Goal: Task Accomplishment & Management: Use online tool/utility

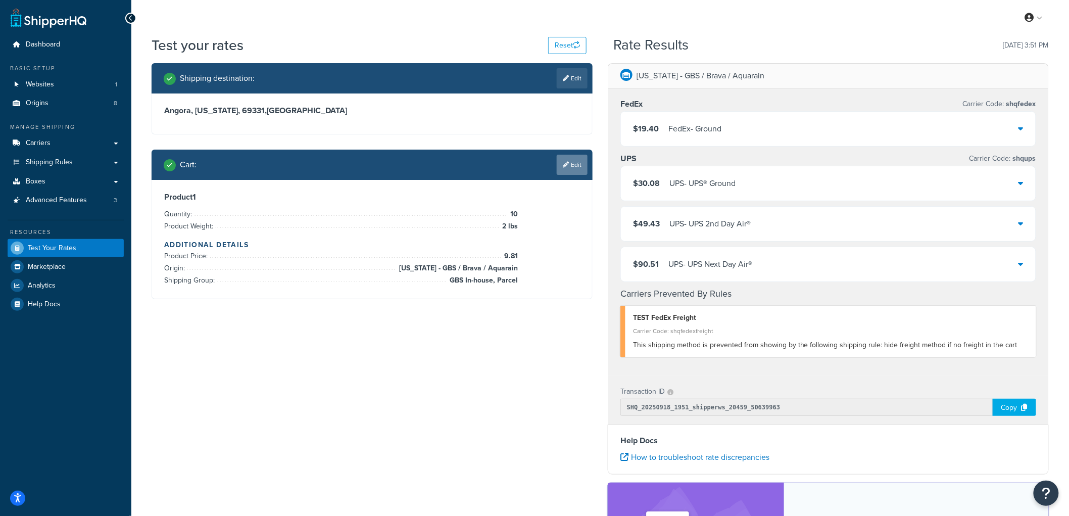
click at [564, 160] on link "Edit" at bounding box center [572, 165] width 31 height 20
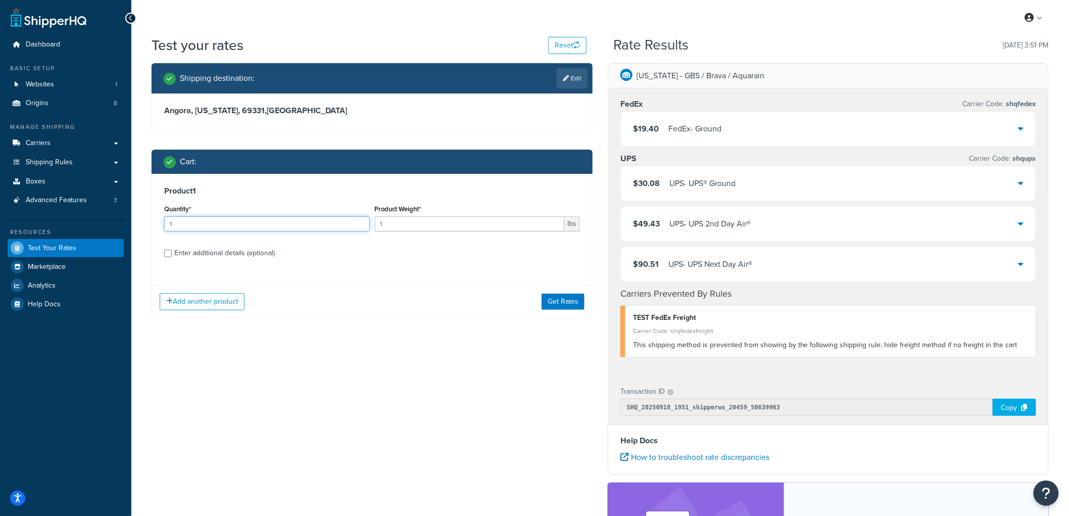
drag, startPoint x: 203, startPoint y: 225, endPoint x: 93, endPoint y: 226, distance: 109.6
click at [93, 226] on div "Dashboard Basic Setup Websites 1 Origins 8 Manage Shipping Carriers Carriers Al…" at bounding box center [534, 357] width 1069 height 715
type input "6"
drag, startPoint x: 413, startPoint y: 222, endPoint x: 324, endPoint y: 205, distance: 90.1
click at [324, 205] on div "Quantity* 6 Product Weight* 1 lbs" at bounding box center [372, 220] width 421 height 37
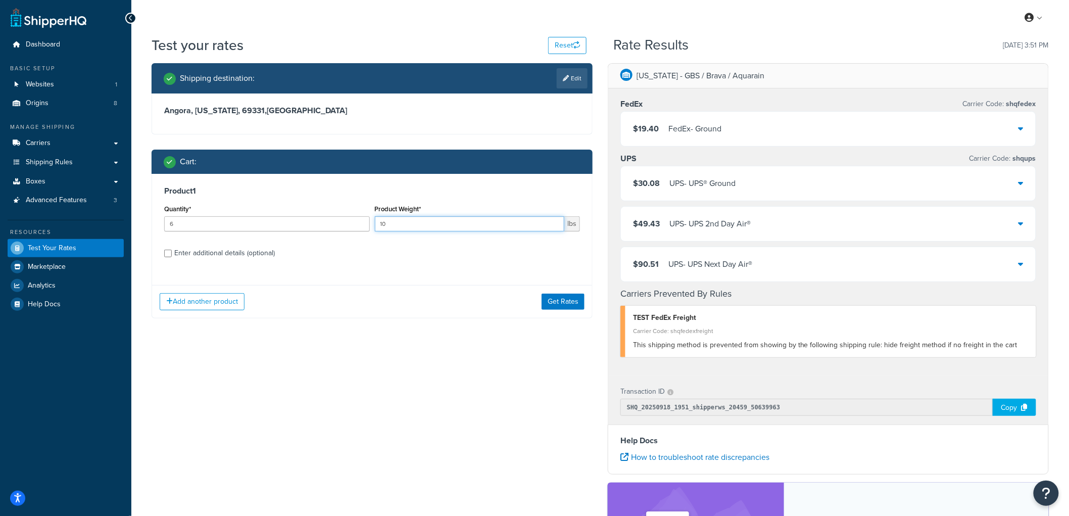
type input "10"
click at [238, 254] on div "Enter additional details (optional)" at bounding box center [224, 253] width 101 height 14
click at [172, 254] on input "Enter additional details (optional)" at bounding box center [168, 254] width 8 height 8
checkbox input "true"
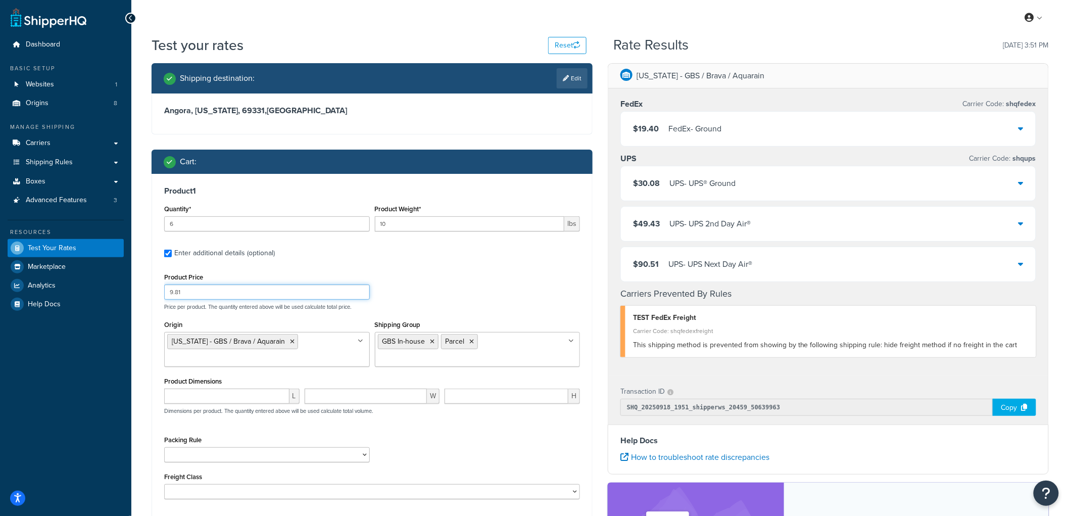
drag, startPoint x: 225, startPoint y: 295, endPoint x: 142, endPoint y: 274, distance: 85.5
click at [142, 274] on div "Test your rates Reset Rate Results 09/18/2025, 3:51 PM Shipping destination : E…" at bounding box center [599, 362] width 937 height 655
type input "58"
click at [290, 340] on icon at bounding box center [292, 341] width 5 height 6
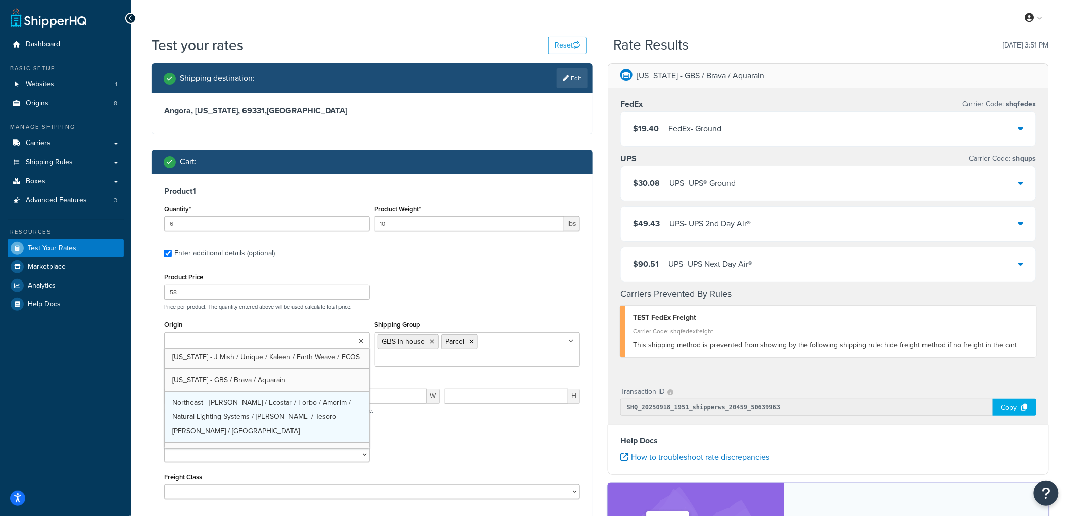
scroll to position [47, 0]
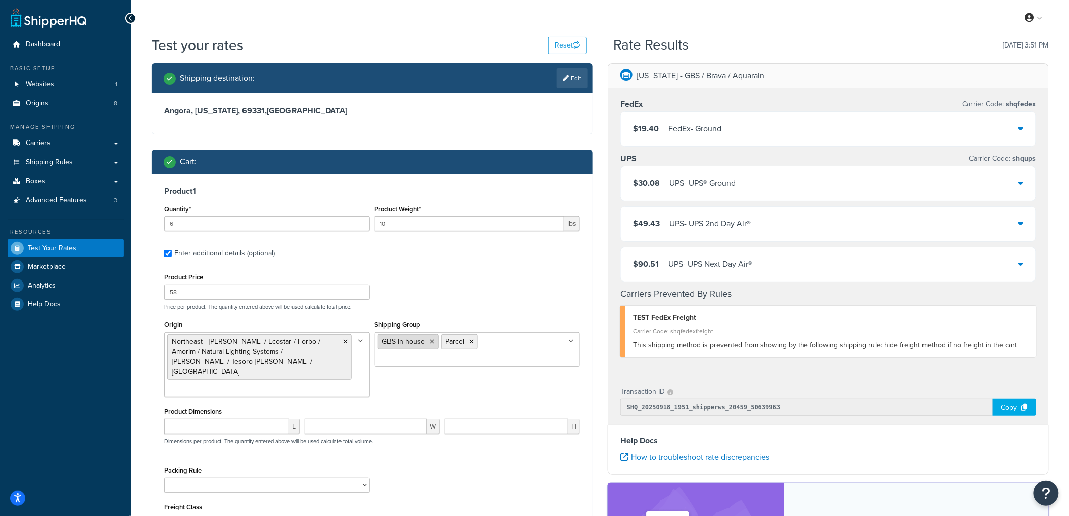
click at [429, 336] on li "GBS In-house" at bounding box center [408, 341] width 61 height 15
click at [431, 341] on icon at bounding box center [432, 341] width 5 height 6
click at [411, 341] on icon at bounding box center [409, 341] width 5 height 6
click at [411, 341] on input "Shipping Group" at bounding box center [422, 340] width 89 height 11
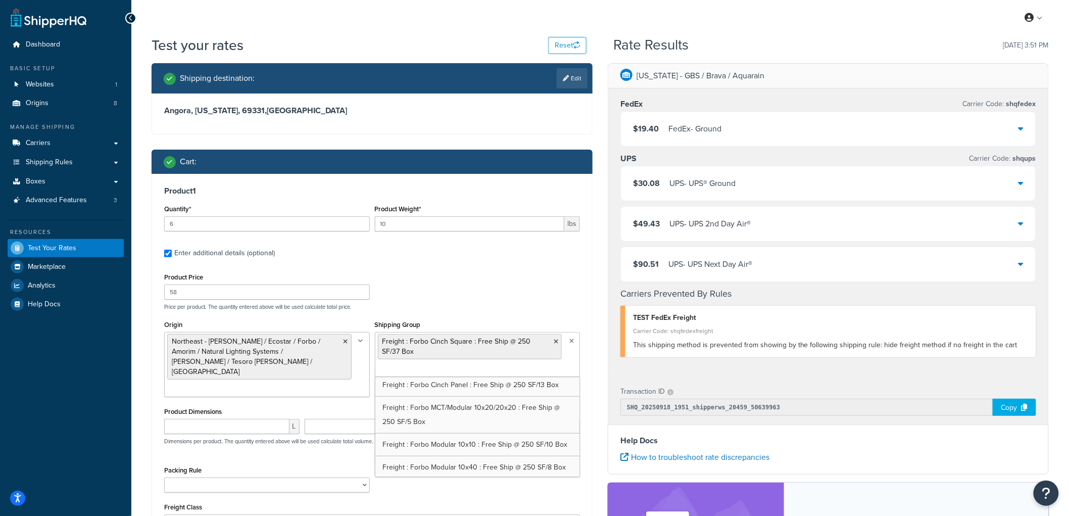
scroll to position [440, 0]
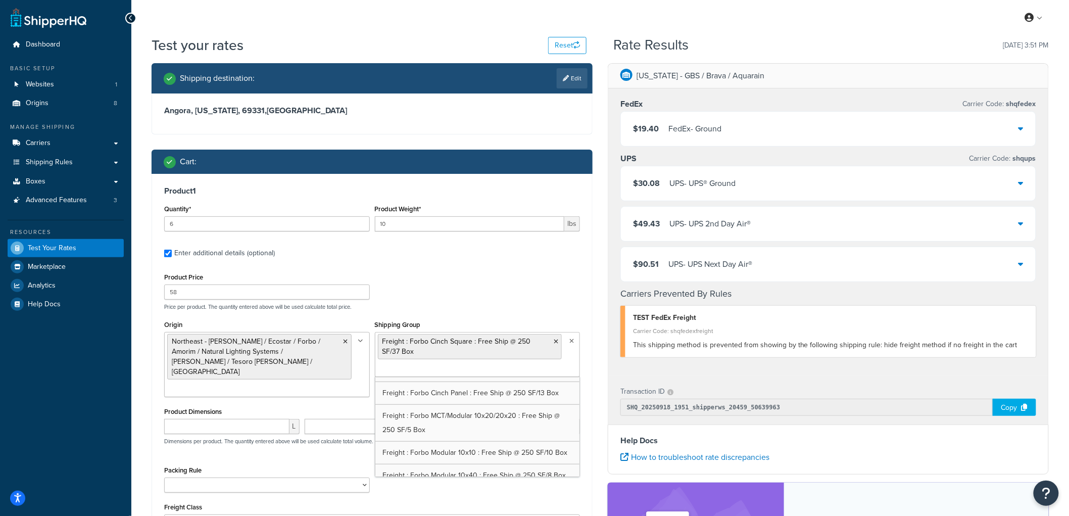
click at [509, 278] on div "Product Price 58 Price per product. The quantity entered above will be used cal…" at bounding box center [372, 290] width 421 height 40
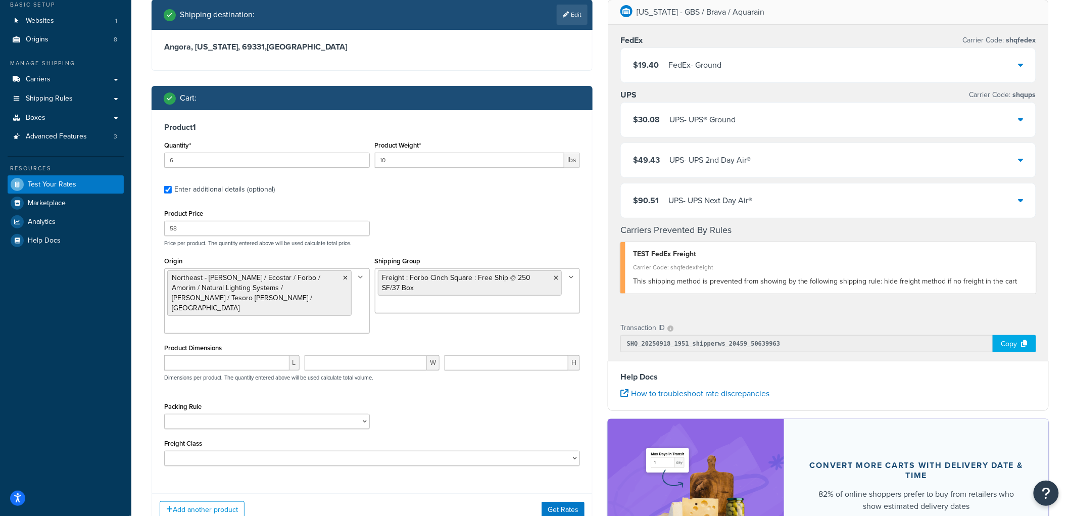
scroll to position [168, 0]
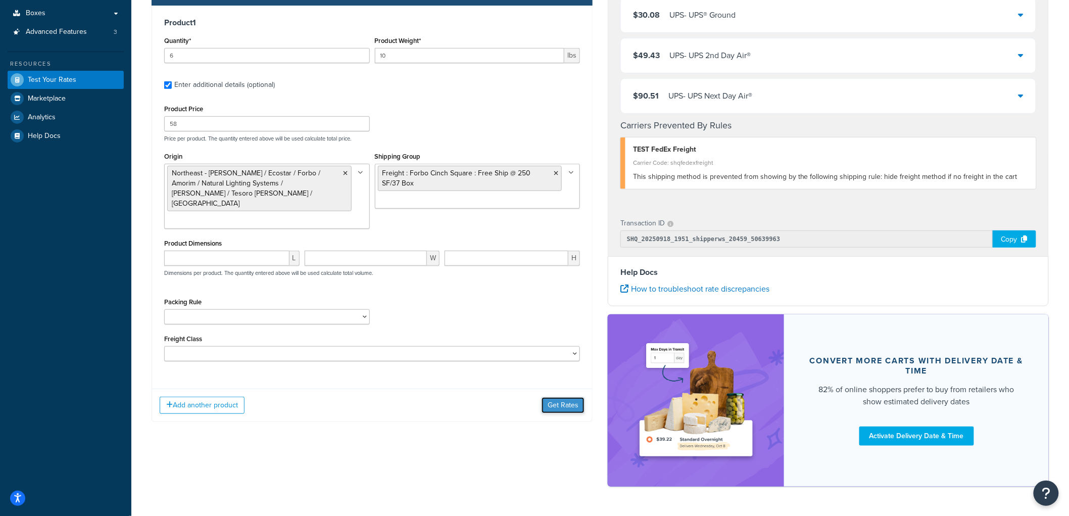
click at [565, 397] on button "Get Rates" at bounding box center [562, 405] width 43 height 16
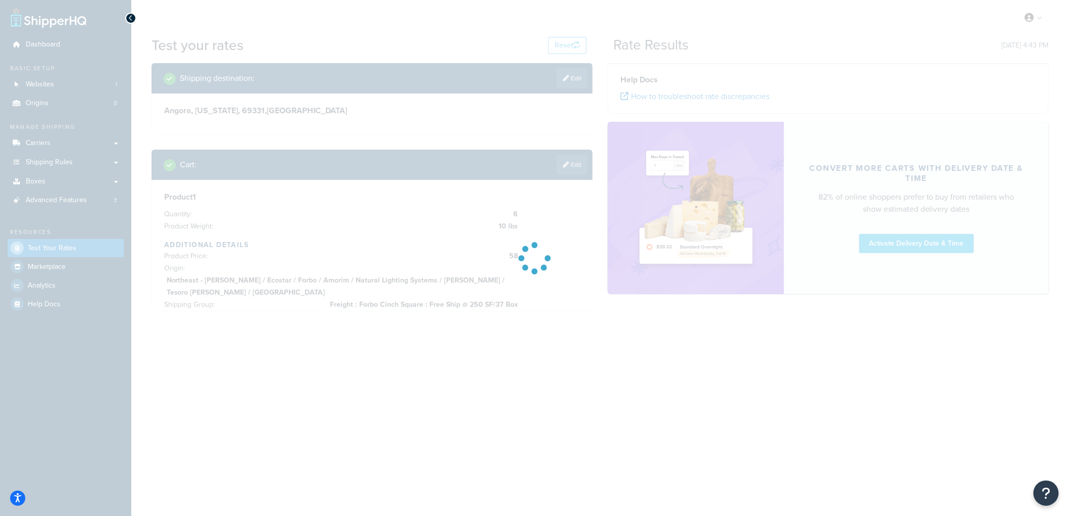
scroll to position [0, 0]
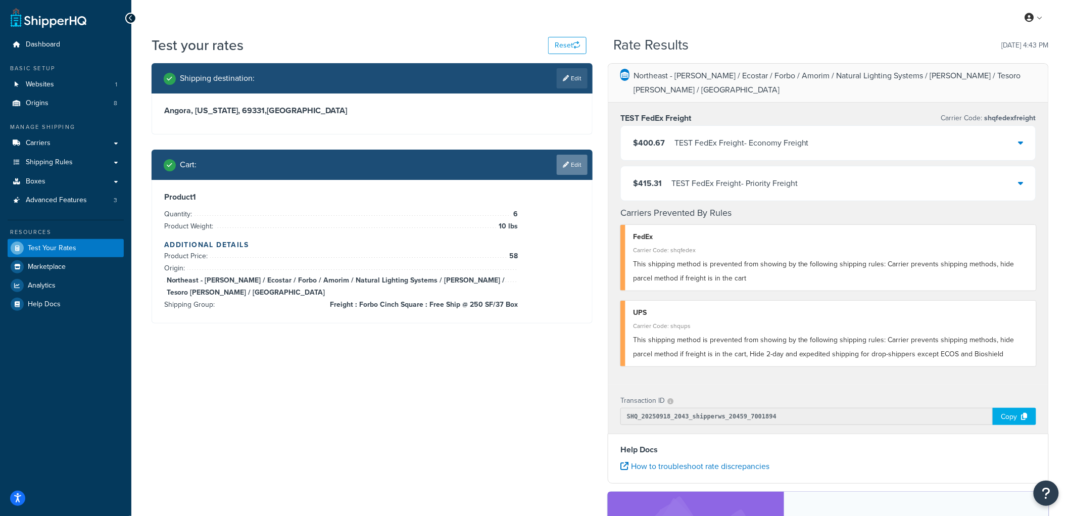
click at [574, 164] on link "Edit" at bounding box center [572, 165] width 31 height 20
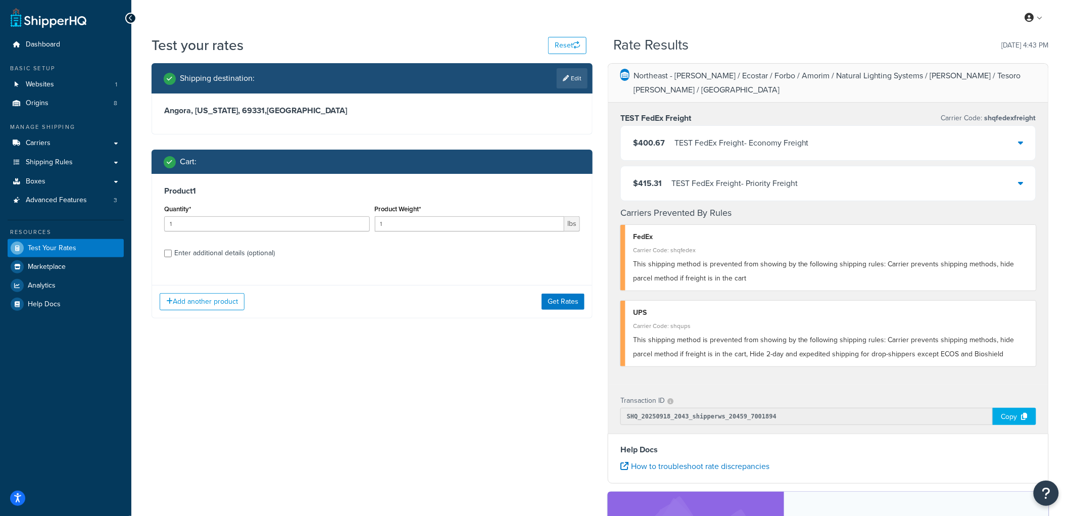
click at [235, 253] on div "Enter additional details (optional)" at bounding box center [224, 253] width 101 height 14
click at [172, 253] on input "Enter additional details (optional)" at bounding box center [168, 254] width 8 height 8
checkbox input "true"
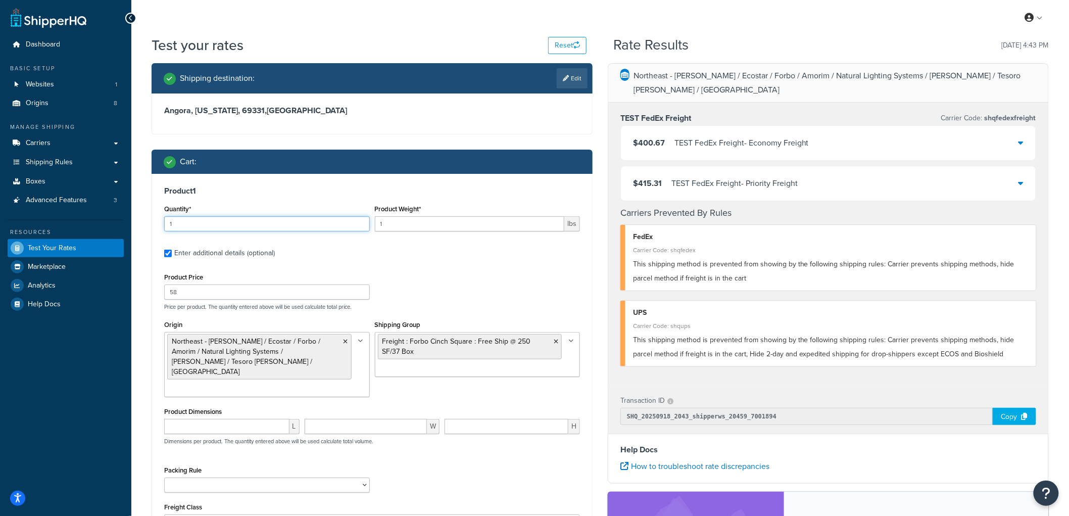
drag, startPoint x: 224, startPoint y: 222, endPoint x: 172, endPoint y: 223, distance: 51.5
click at [172, 223] on input "1" at bounding box center [267, 223] width 206 height 15
click at [172, 223] on input "16" at bounding box center [267, 223] width 206 height 15
click at [170, 227] on input "16" at bounding box center [267, 223] width 206 height 15
type input "6"
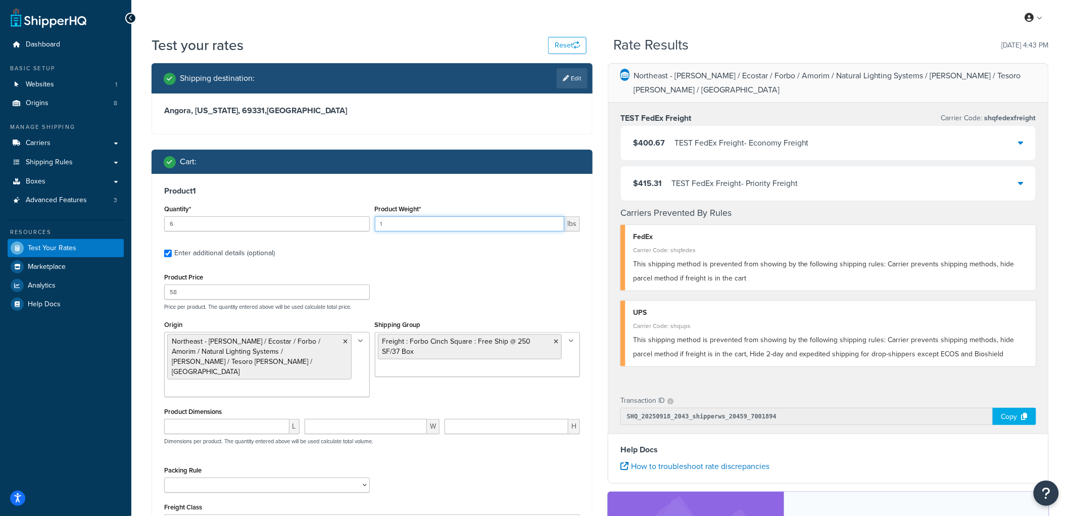
click at [389, 226] on input "1" at bounding box center [470, 223] width 190 height 15
type input "13"
click at [431, 194] on h3 "Product 1" at bounding box center [372, 191] width 416 height 10
click at [501, 368] on ul "Freight : Forbo Cinch Square : Free Ship @ 250 SF/37 Box" at bounding box center [478, 354] width 206 height 45
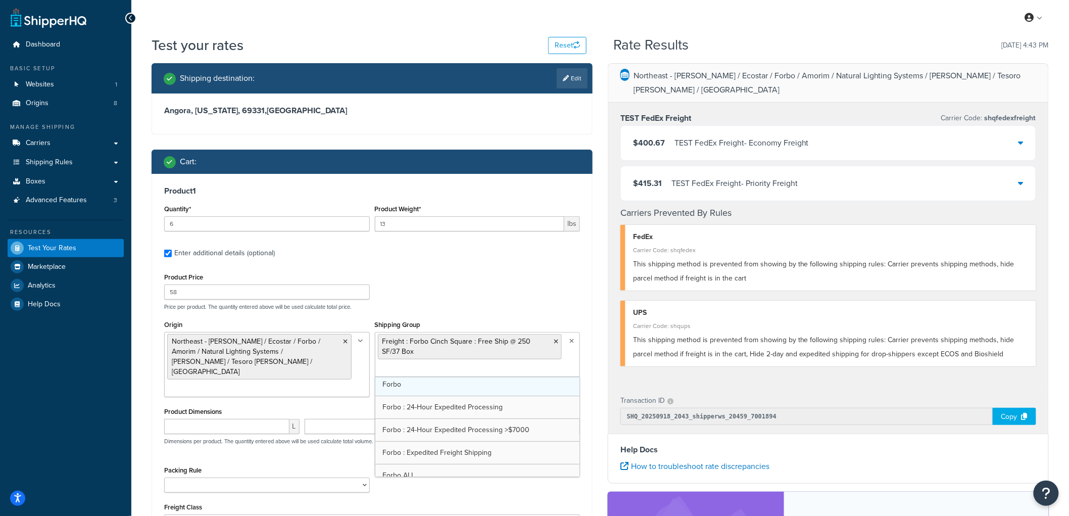
scroll to position [163, 0]
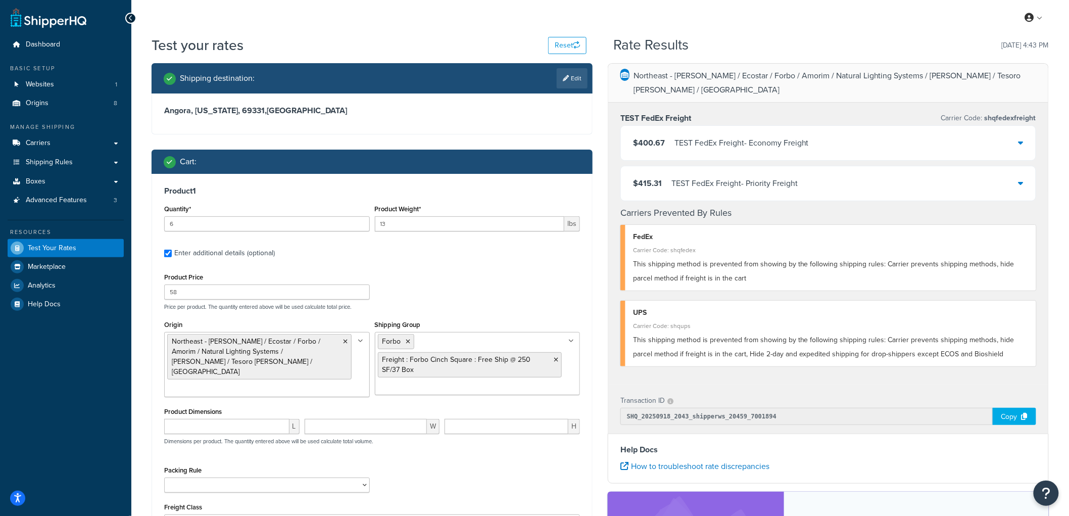
click at [469, 278] on div "Product Price 58 Price per product. The quantity entered above will be used cal…" at bounding box center [372, 290] width 421 height 40
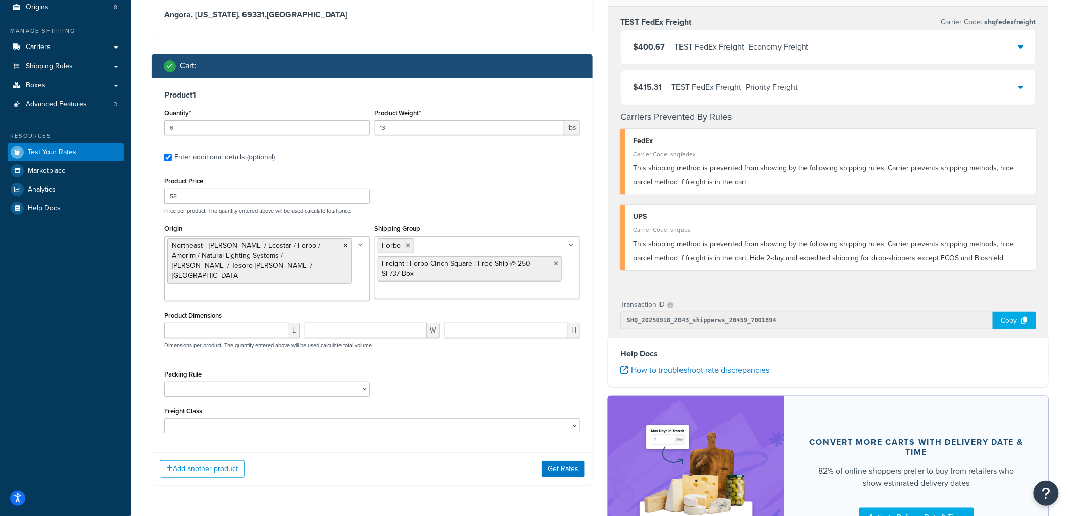
scroll to position [112, 0]
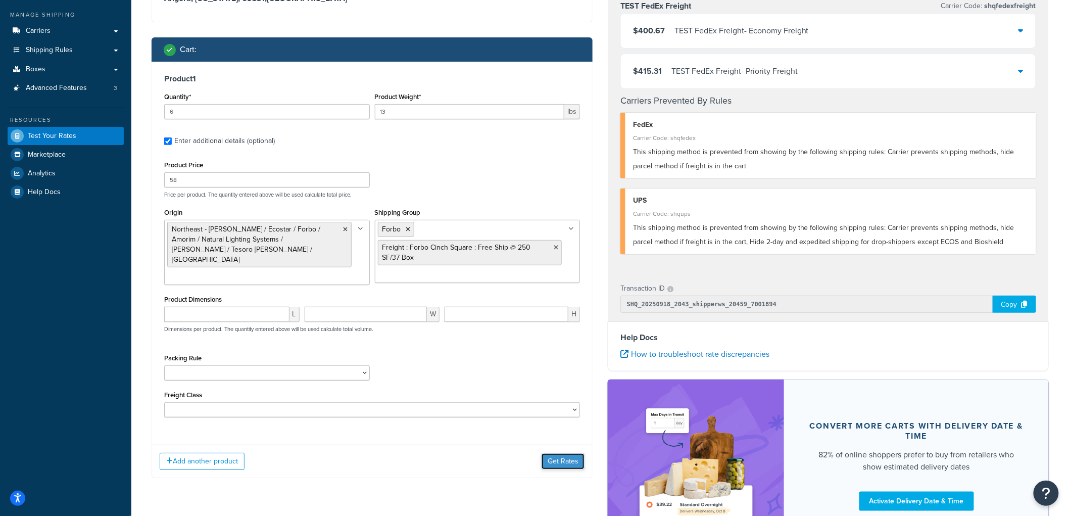
click at [567, 459] on button "Get Rates" at bounding box center [562, 461] width 43 height 16
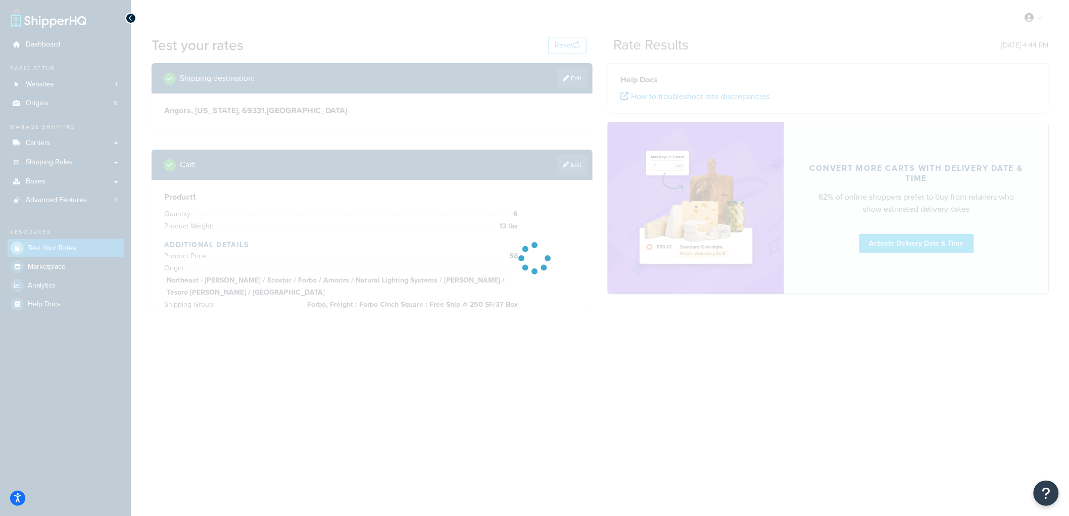
scroll to position [0, 0]
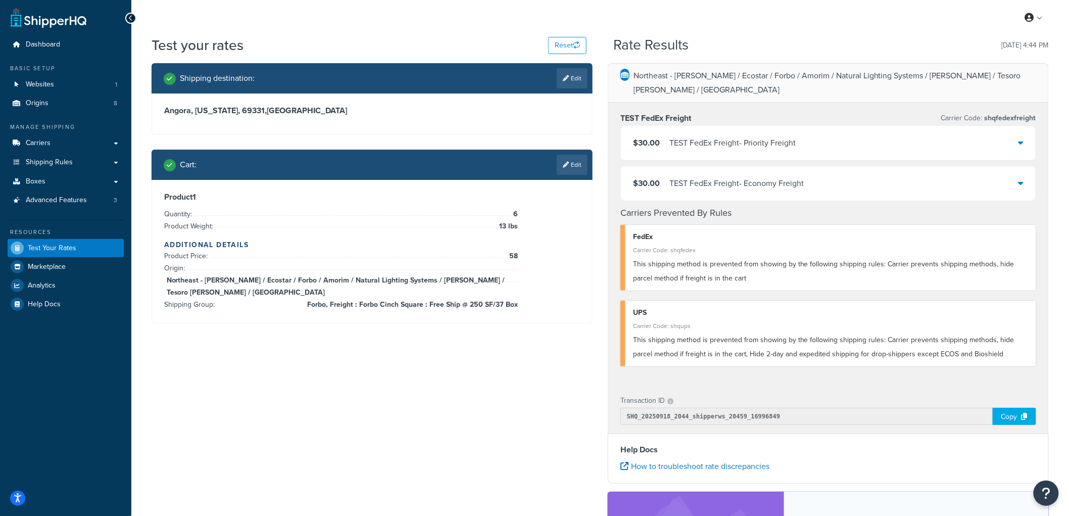
click at [693, 136] on div "TEST FedEx Freight - Priority Freight" at bounding box center [732, 143] width 126 height 14
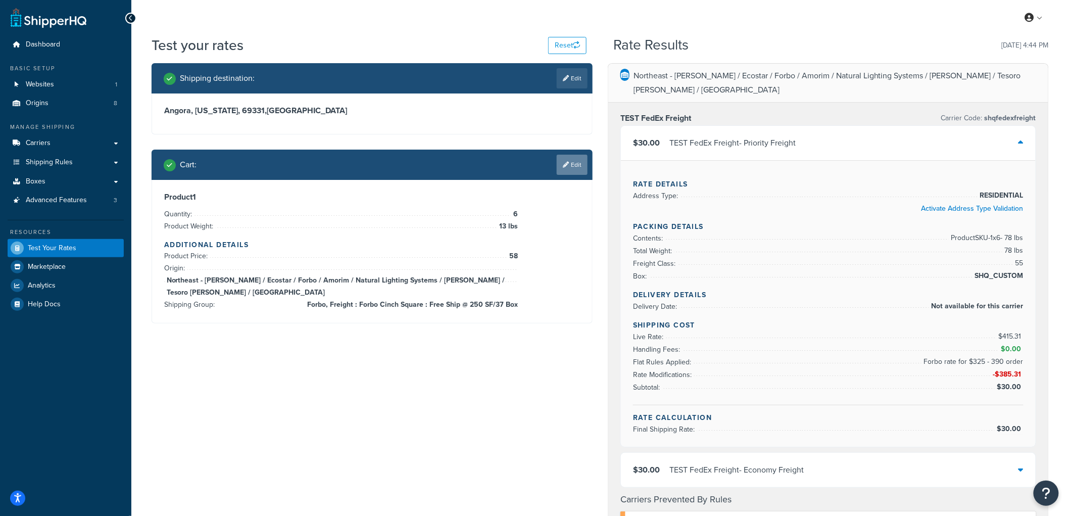
click at [572, 169] on link "Edit" at bounding box center [572, 165] width 31 height 20
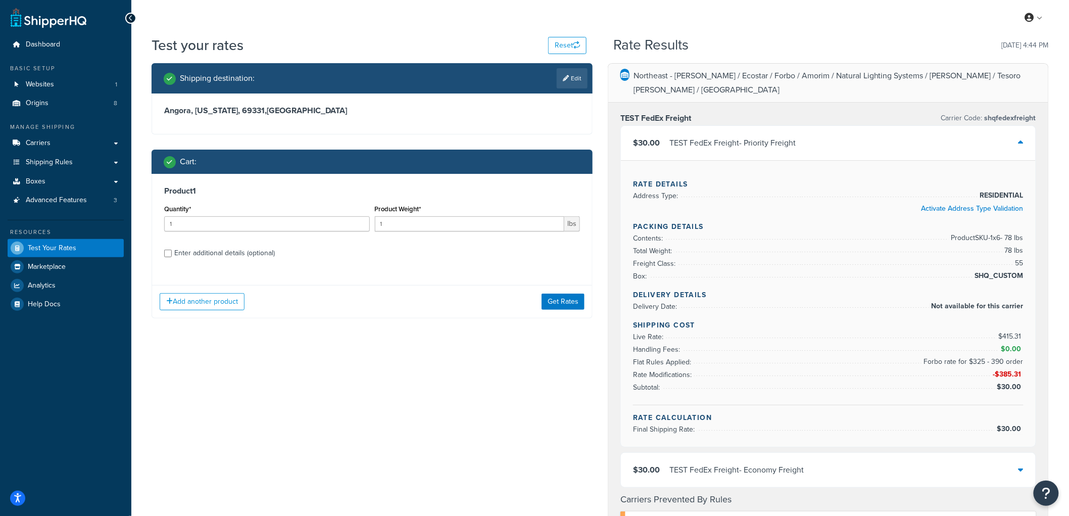
click at [234, 248] on div "Enter additional details (optional)" at bounding box center [224, 253] width 101 height 14
click at [172, 250] on input "Enter additional details (optional)" at bounding box center [168, 254] width 8 height 8
checkbox input "true"
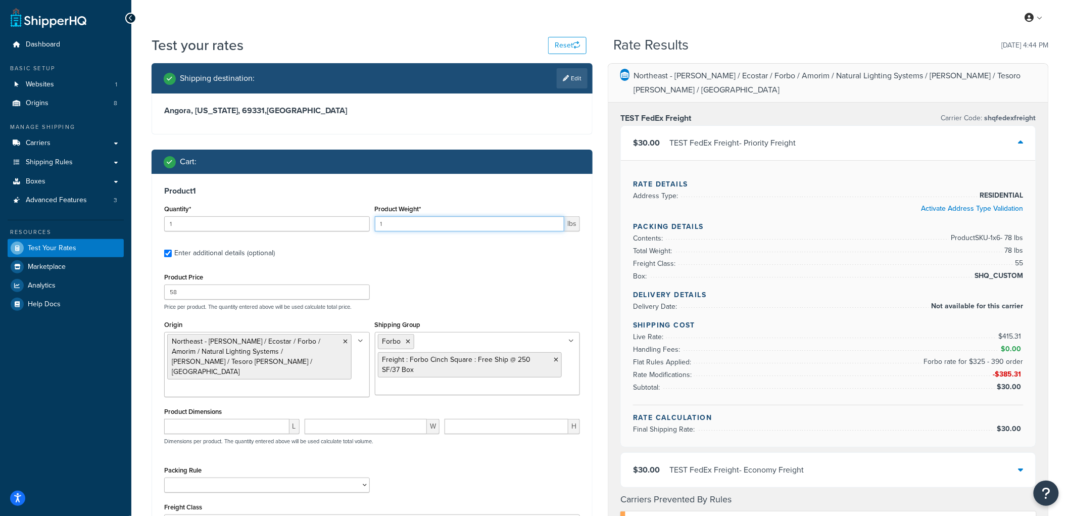
drag, startPoint x: 400, startPoint y: 221, endPoint x: 289, endPoint y: 253, distance: 114.6
click at [380, 223] on input "1" at bounding box center [470, 223] width 190 height 15
click at [231, 293] on input "58" at bounding box center [267, 291] width 206 height 15
type input "50"
click at [194, 220] on input "1" at bounding box center [267, 223] width 206 height 15
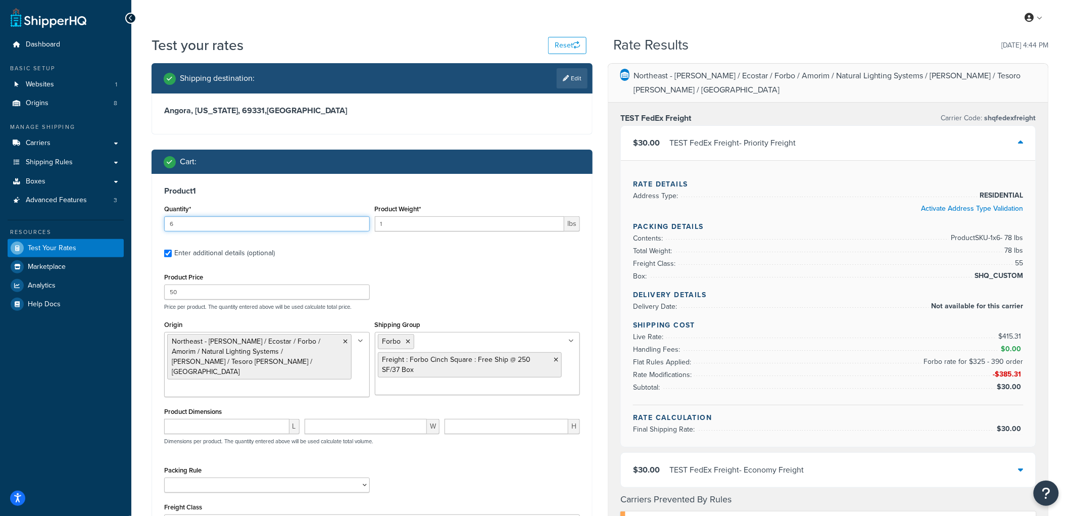
type input "6"
click at [421, 221] on input "1" at bounding box center [470, 223] width 190 height 15
type input "13"
click at [447, 200] on div "Product 1 Quantity* 6 Product Weight* 13 lbs Enter additional details (optional…" at bounding box center [372, 361] width 440 height 375
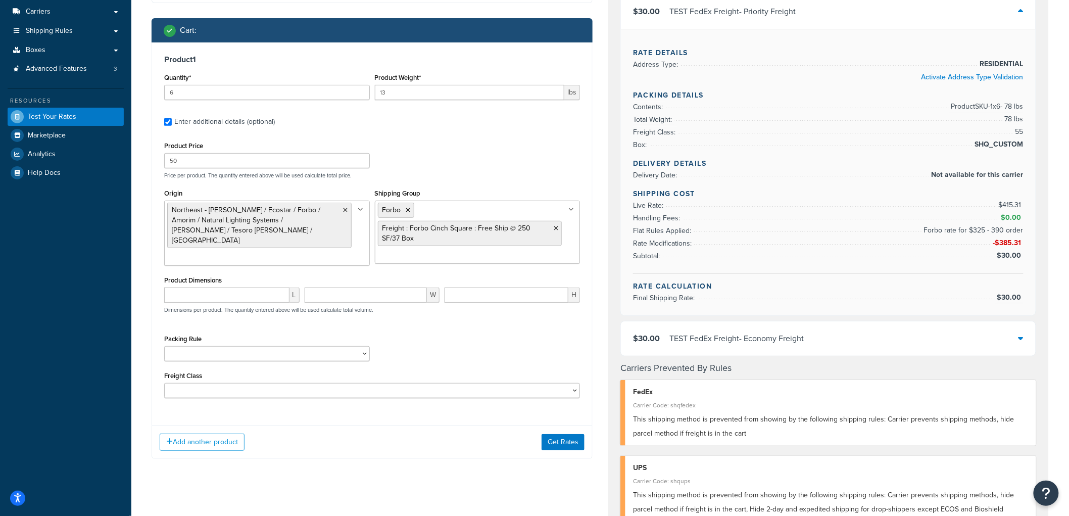
scroll to position [224, 0]
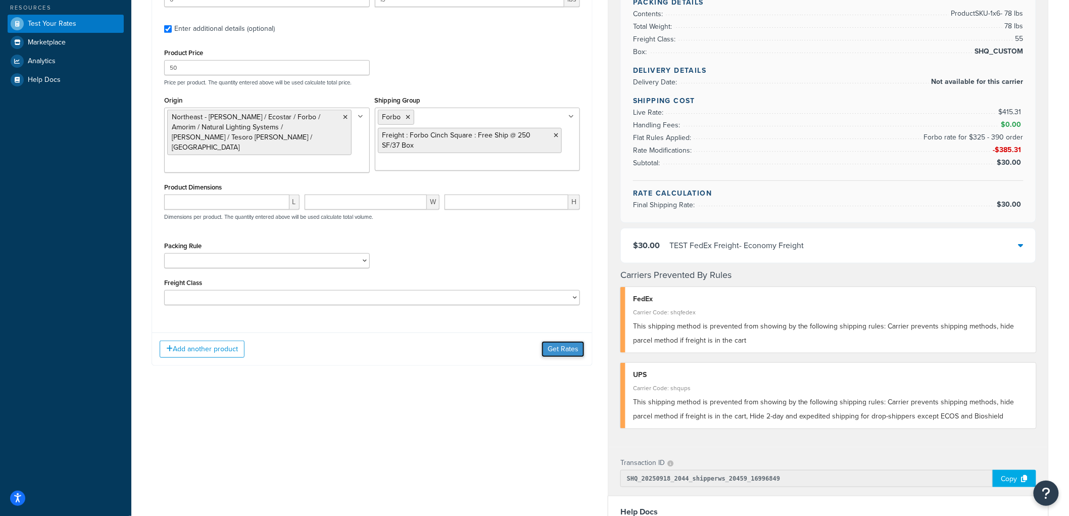
click at [558, 342] on button "Get Rates" at bounding box center [562, 349] width 43 height 16
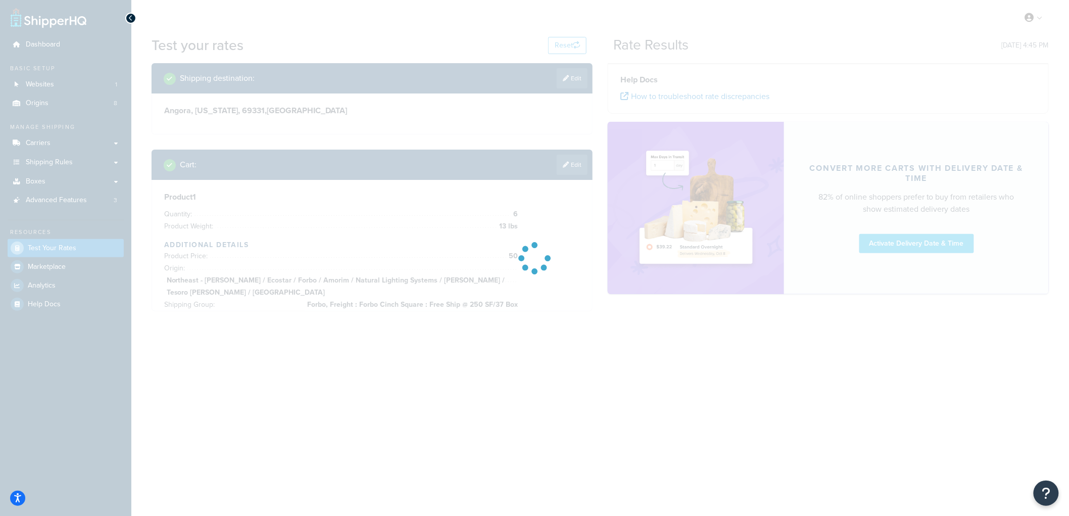
scroll to position [0, 0]
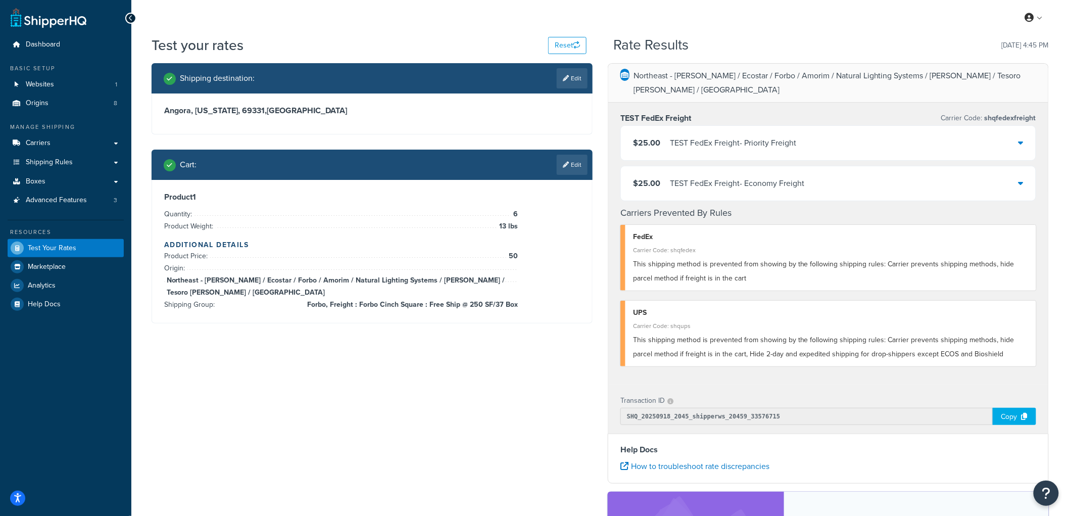
click at [692, 136] on div "TEST FedEx Freight - Priority Freight" at bounding box center [733, 143] width 126 height 14
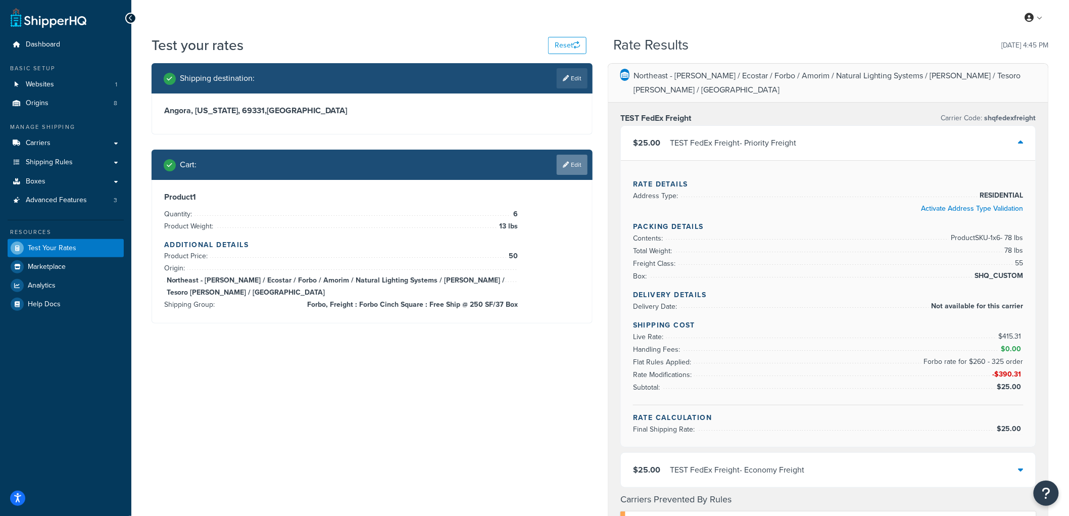
click at [580, 159] on link "Edit" at bounding box center [572, 165] width 31 height 20
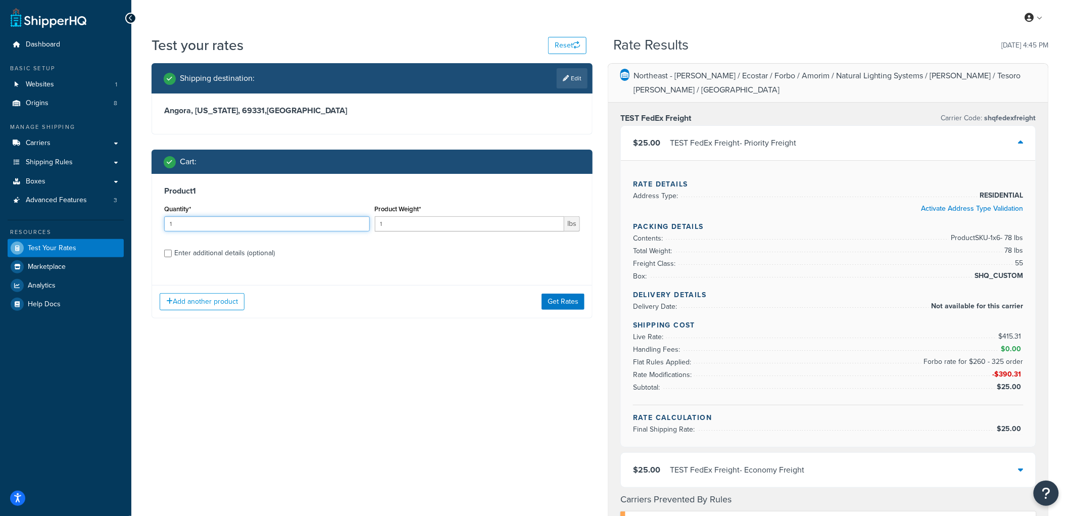
drag, startPoint x: 224, startPoint y: 223, endPoint x: 122, endPoint y: 221, distance: 102.0
click at [122, 221] on div "Dashboard Basic Setup Websites 1 Origins 8 Manage Shipping Carriers Carriers Al…" at bounding box center [534, 505] width 1069 height 1011
type input "7"
click at [407, 222] on input "1" at bounding box center [470, 223] width 190 height 15
type input "13"
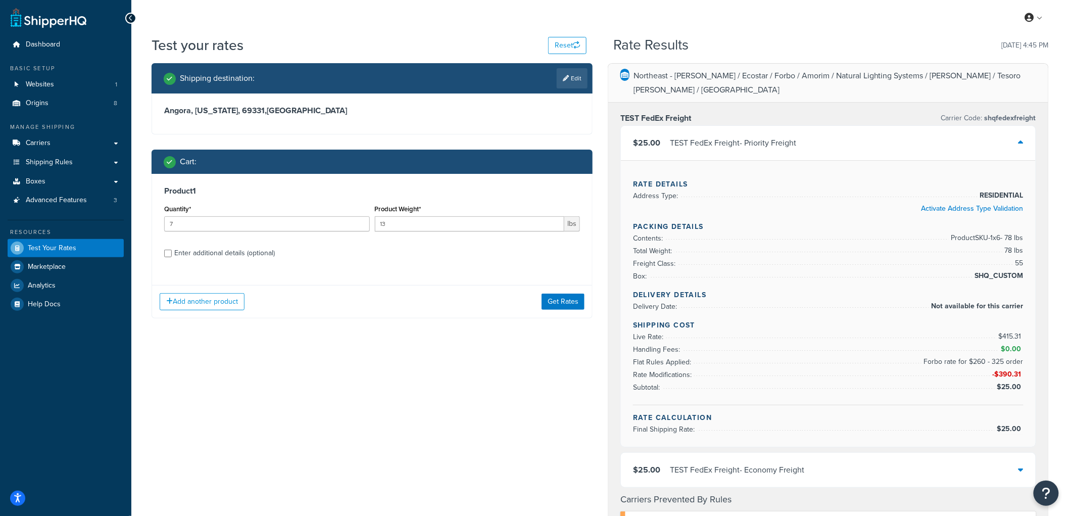
click at [254, 261] on div "Product 1 Quantity* 7 Product Weight* 13 lbs Enter additional details (optional)" at bounding box center [372, 226] width 440 height 104
click at [252, 256] on div "Enter additional details (optional)" at bounding box center [224, 253] width 101 height 14
click at [172, 256] on input "Enter additional details (optional)" at bounding box center [168, 254] width 8 height 8
checkbox input "true"
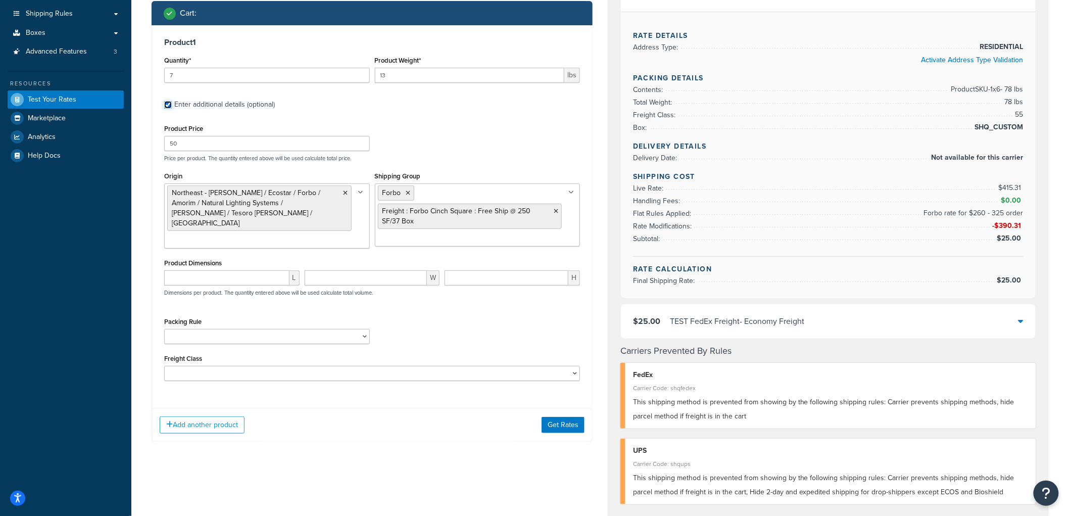
scroll to position [168, 0]
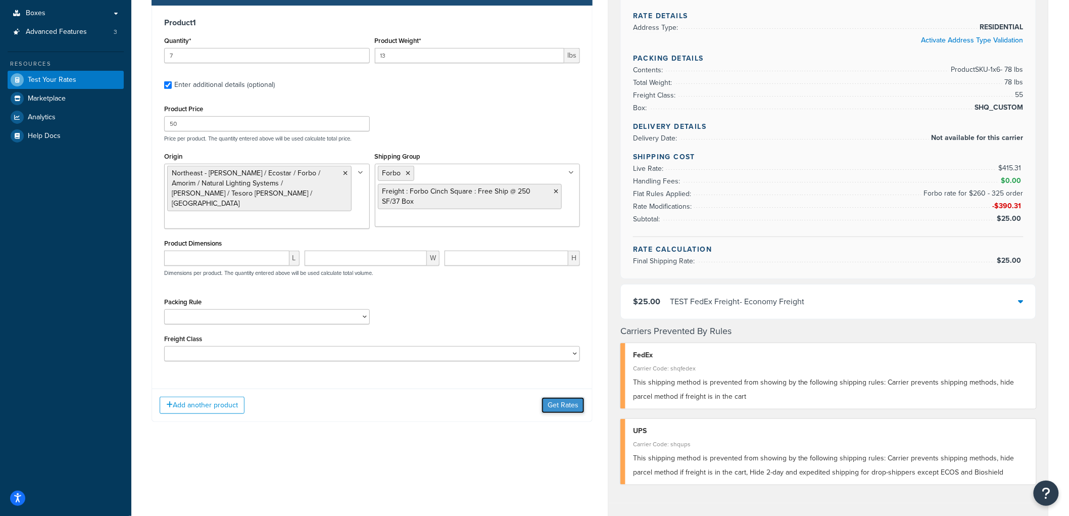
click at [573, 403] on button "Get Rates" at bounding box center [562, 405] width 43 height 16
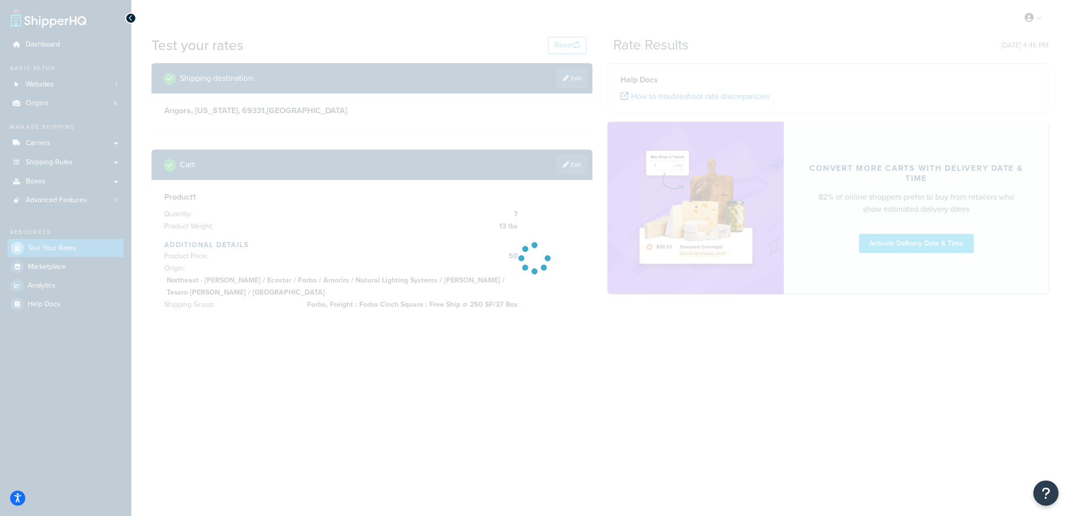
scroll to position [0, 0]
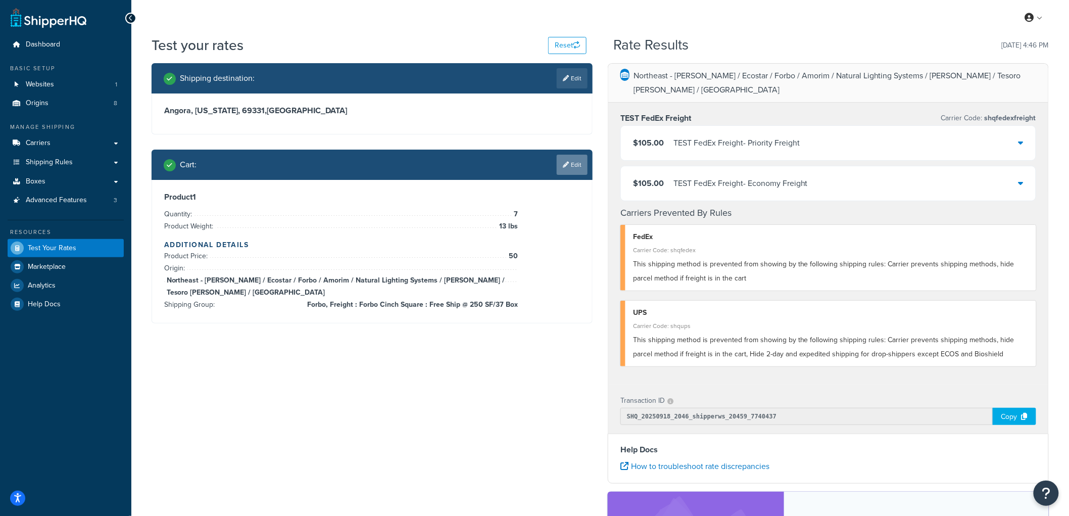
click at [563, 162] on icon at bounding box center [566, 165] width 6 height 6
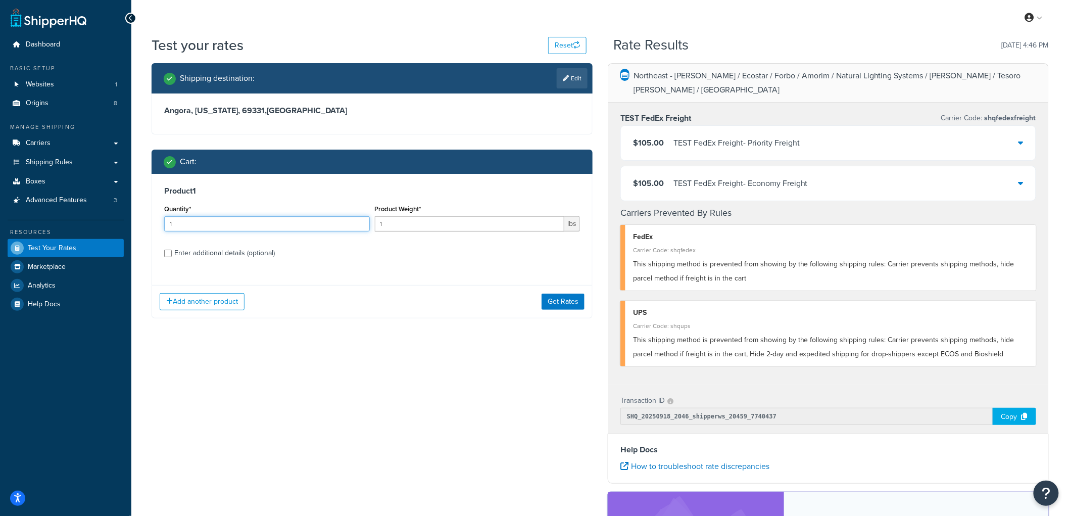
drag, startPoint x: 221, startPoint y: 221, endPoint x: 122, endPoint y: 223, distance: 99.0
click at [122, 223] on div "Dashboard Basic Setup Websites 1 Origins 8 Manage Shipping Carriers Carriers Al…" at bounding box center [534, 362] width 1069 height 724
type input "6"
click at [456, 214] on div "Product Weight* 1 lbs" at bounding box center [478, 216] width 206 height 29
click at [436, 221] on input "1" at bounding box center [470, 223] width 190 height 15
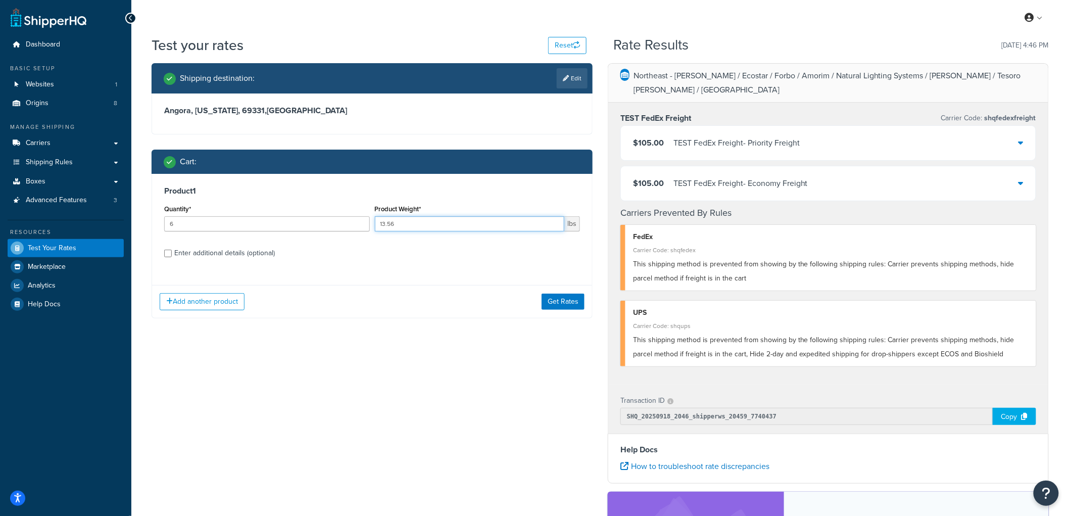
type input "13.56"
click at [236, 254] on div "Enter additional details (optional)" at bounding box center [224, 253] width 101 height 14
click at [172, 254] on input "Enter additional details (optional)" at bounding box center [168, 254] width 8 height 8
checkbox input "true"
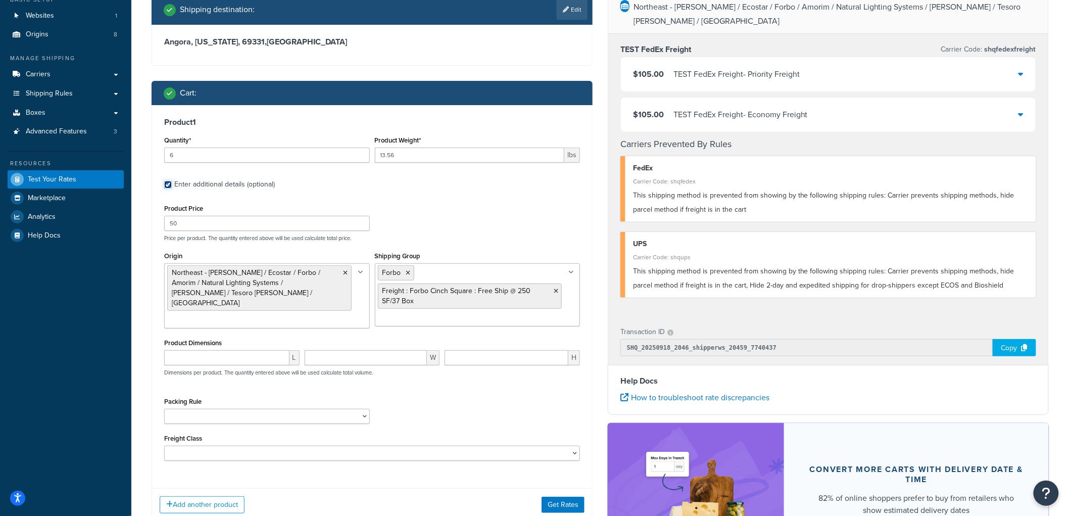
scroll to position [194, 0]
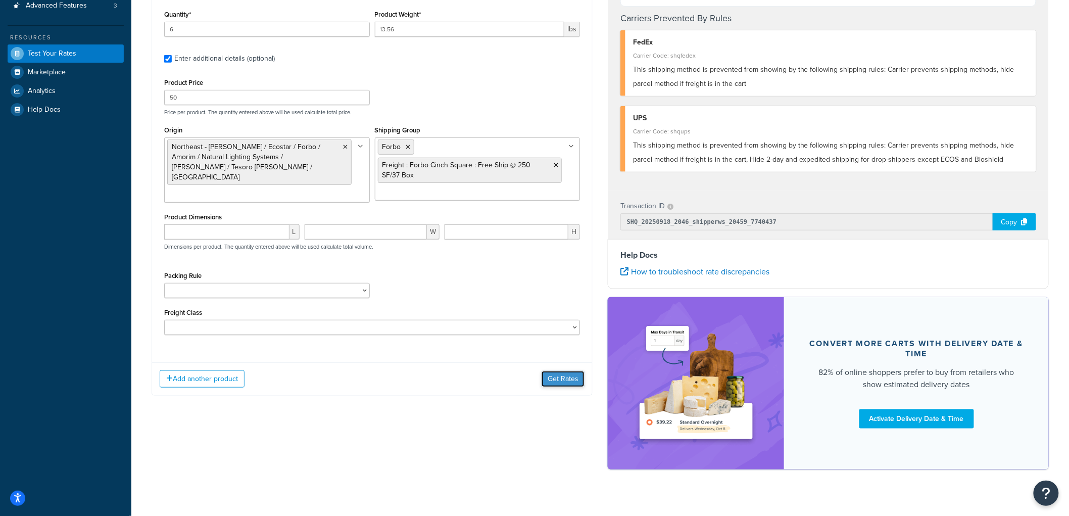
click at [561, 381] on button "Get Rates" at bounding box center [562, 379] width 43 height 16
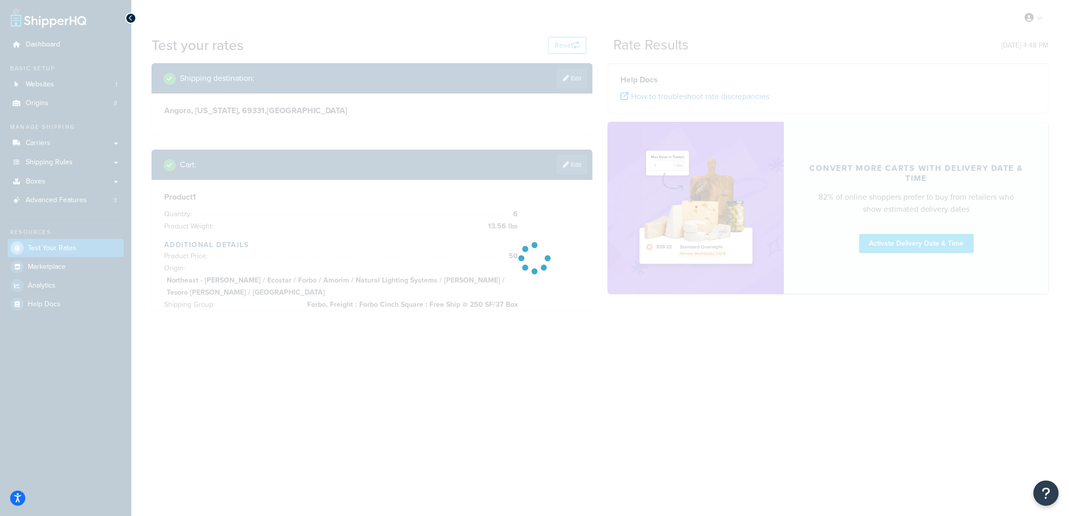
scroll to position [0, 0]
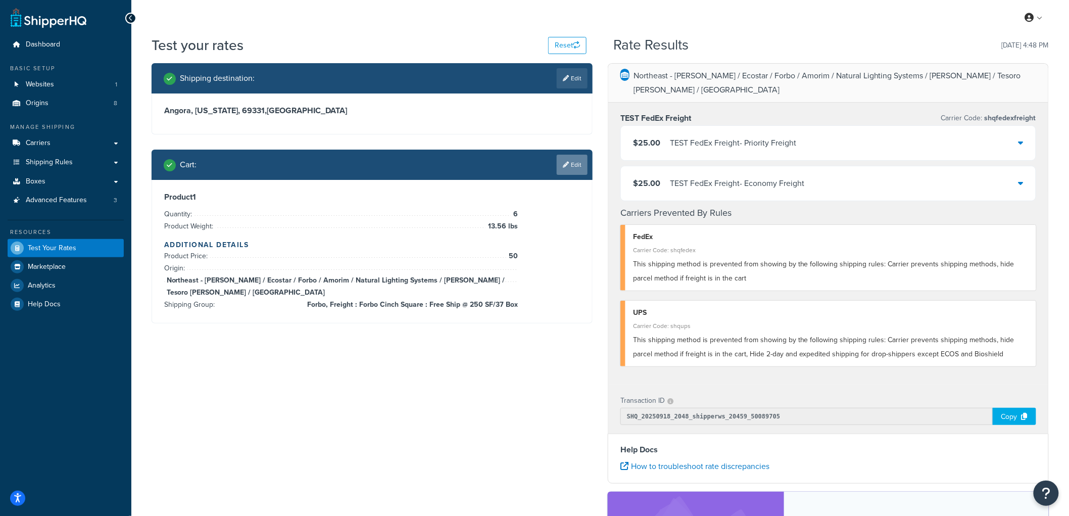
click at [559, 168] on link "Edit" at bounding box center [572, 165] width 31 height 20
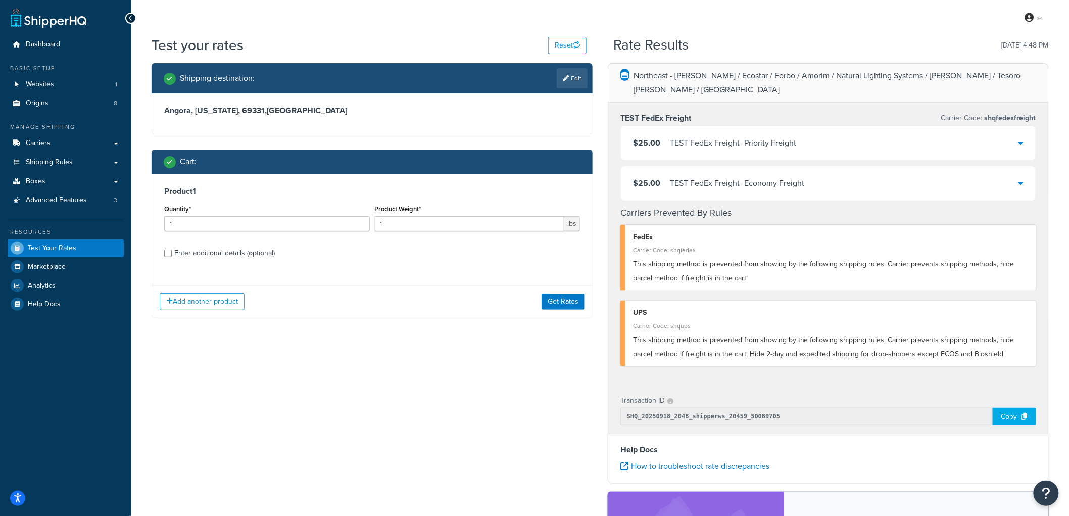
click at [201, 251] on div "Enter additional details (optional)" at bounding box center [224, 253] width 101 height 14
click at [172, 251] on input "Enter additional details (optional)" at bounding box center [168, 254] width 8 height 8
checkbox input "true"
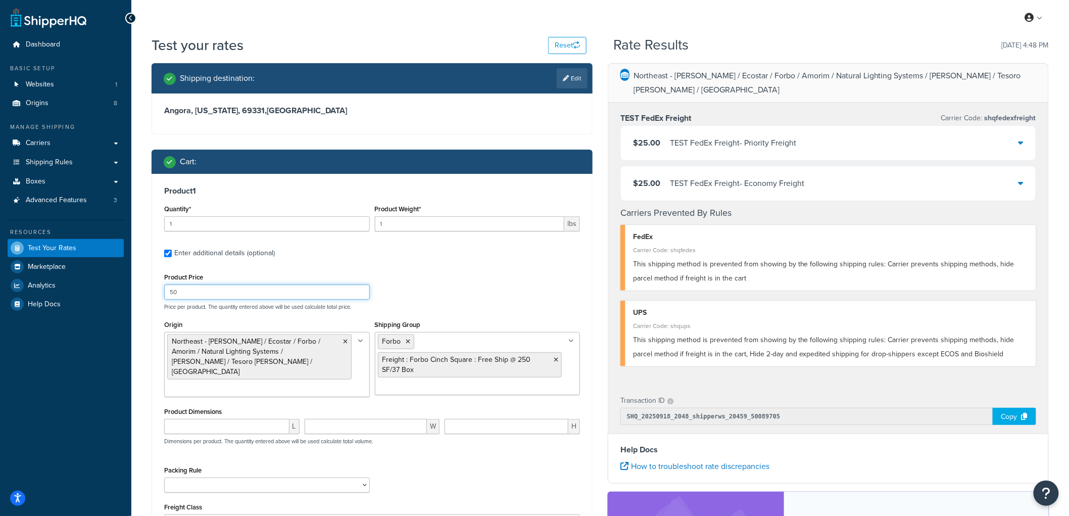
click at [302, 293] on input "50" at bounding box center [267, 291] width 206 height 15
type input "53"
click at [304, 227] on input "1" at bounding box center [267, 223] width 206 height 15
type input "37"
click at [427, 180] on div "Product 1 Quantity* 37 Product Weight* 1 lbs Enter additional details (optional…" at bounding box center [372, 361] width 440 height 375
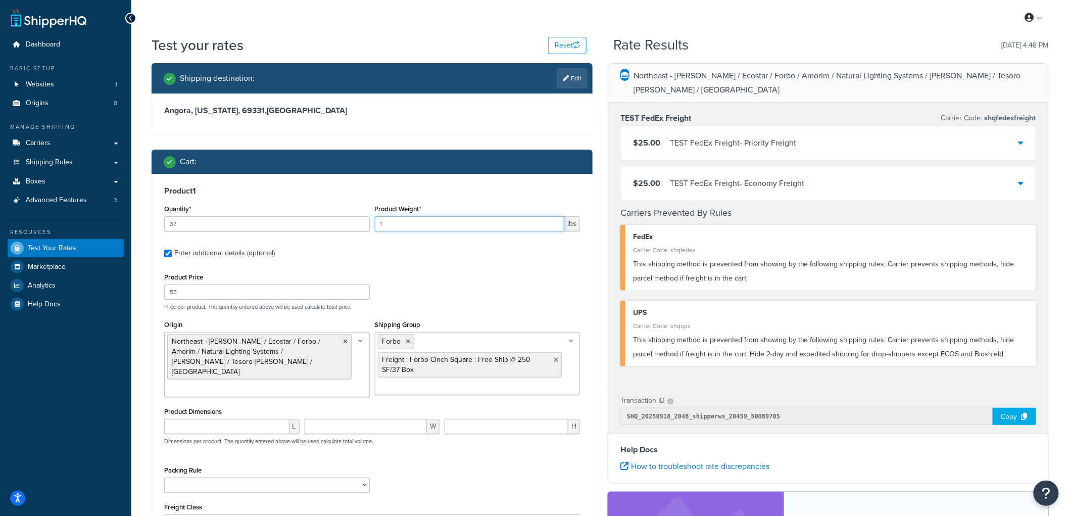
click at [424, 219] on input "1" at bounding box center [470, 223] width 190 height 15
type input "15"
click at [438, 174] on div "Product 1 Quantity* 37 Product Weight* 15 lbs Enter additional details (optiona…" at bounding box center [372, 361] width 440 height 375
click at [555, 359] on icon at bounding box center [556, 360] width 5 height 6
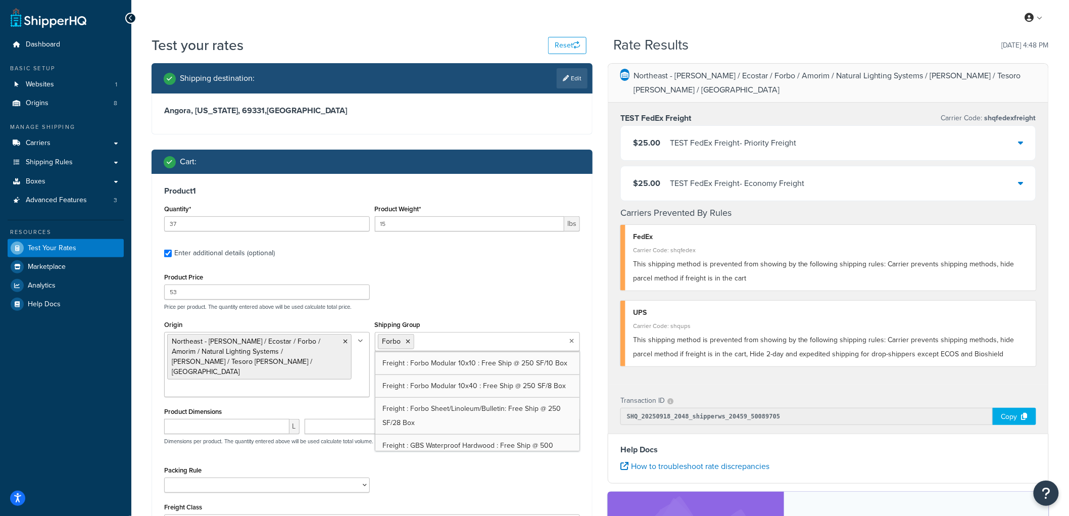
scroll to position [505, 0]
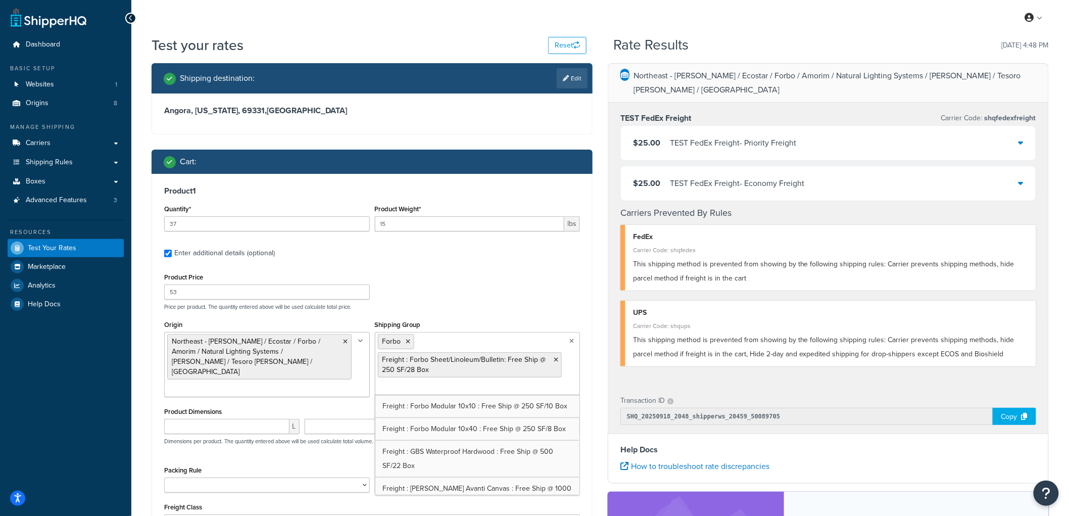
click at [517, 280] on div "Product Price 53 Price per product. The quantity entered above will be used cal…" at bounding box center [372, 290] width 421 height 40
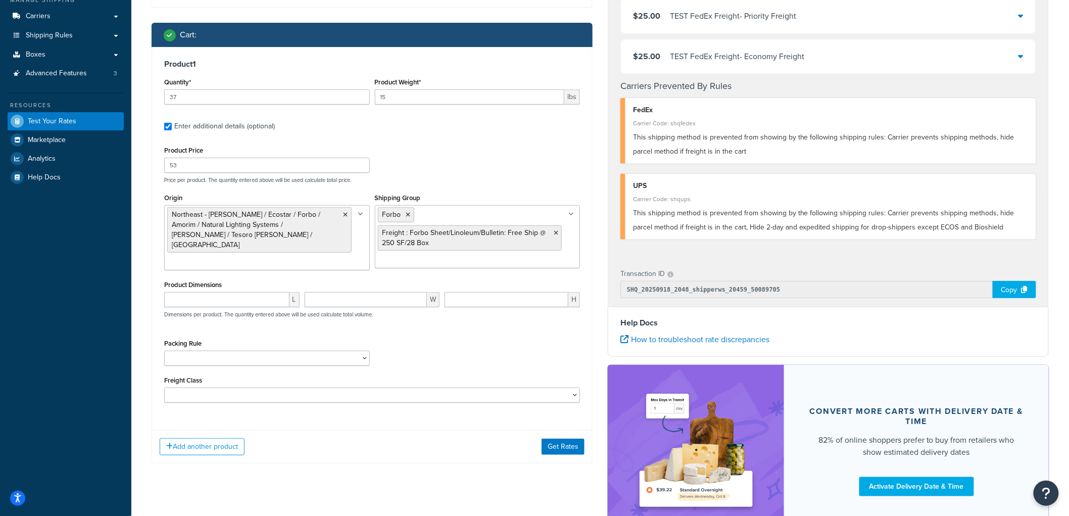
scroll to position [194, 0]
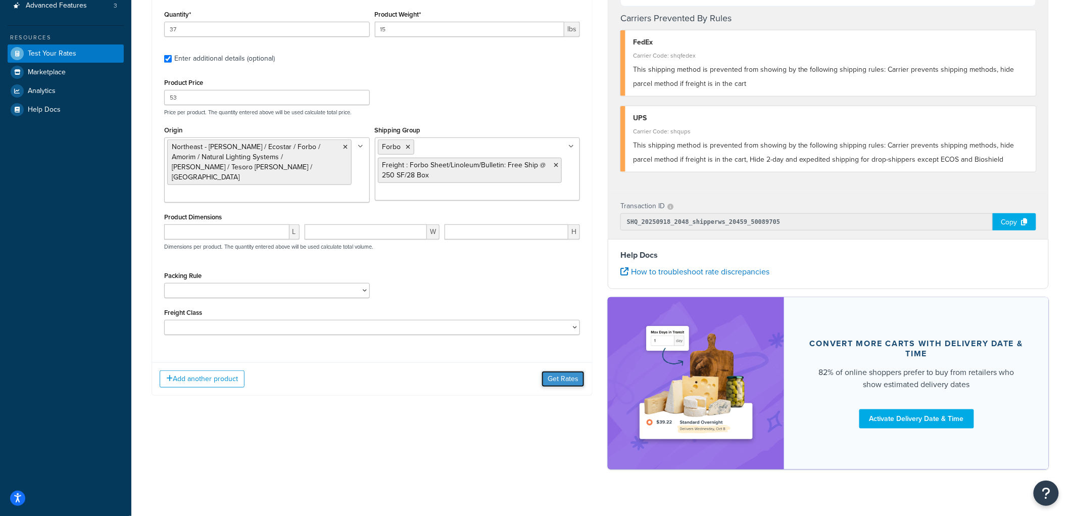
click at [560, 372] on button "Get Rates" at bounding box center [562, 379] width 43 height 16
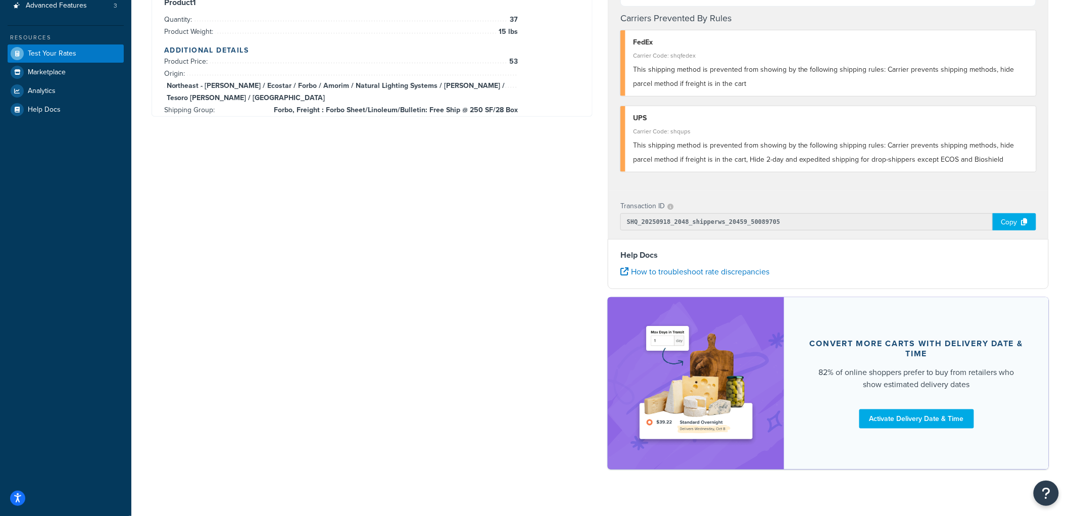
scroll to position [0, 0]
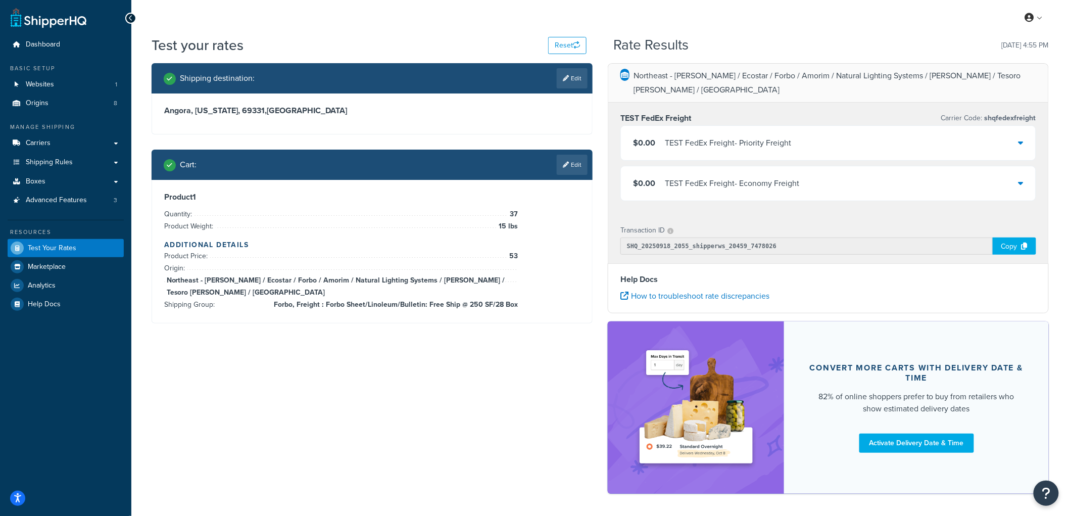
click at [668, 136] on div "TEST FedEx Freight - Priority Freight" at bounding box center [728, 143] width 126 height 14
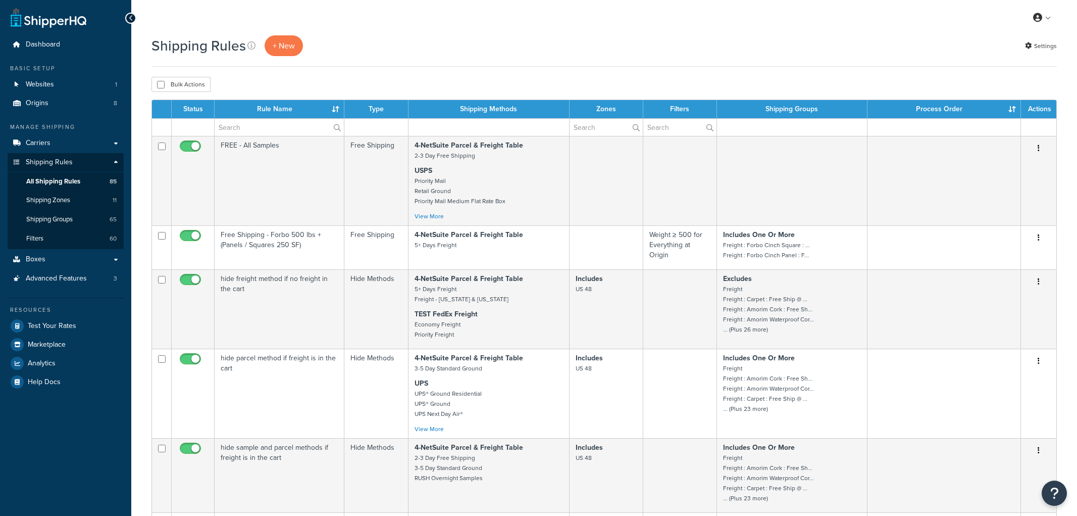
select select "100"
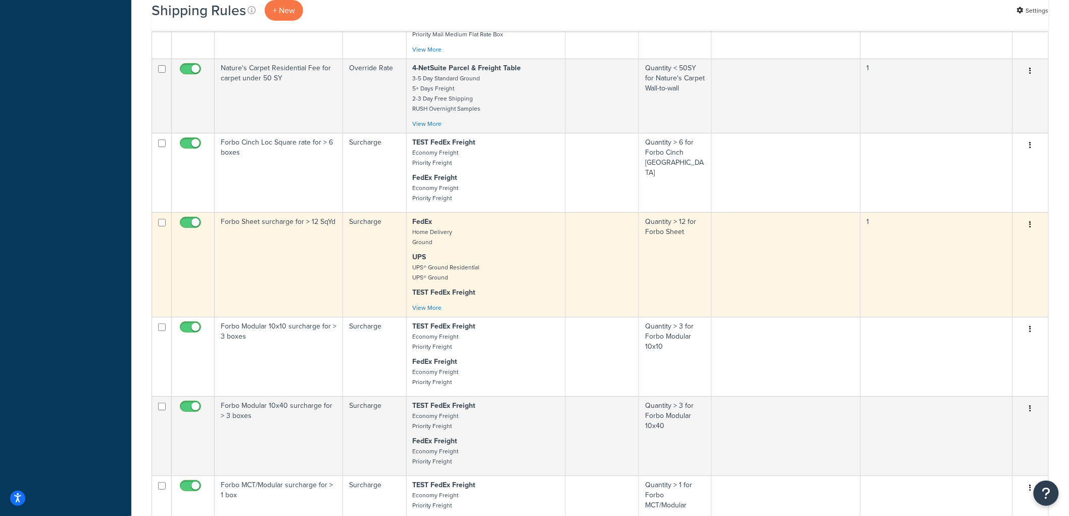
scroll to position [4915, 0]
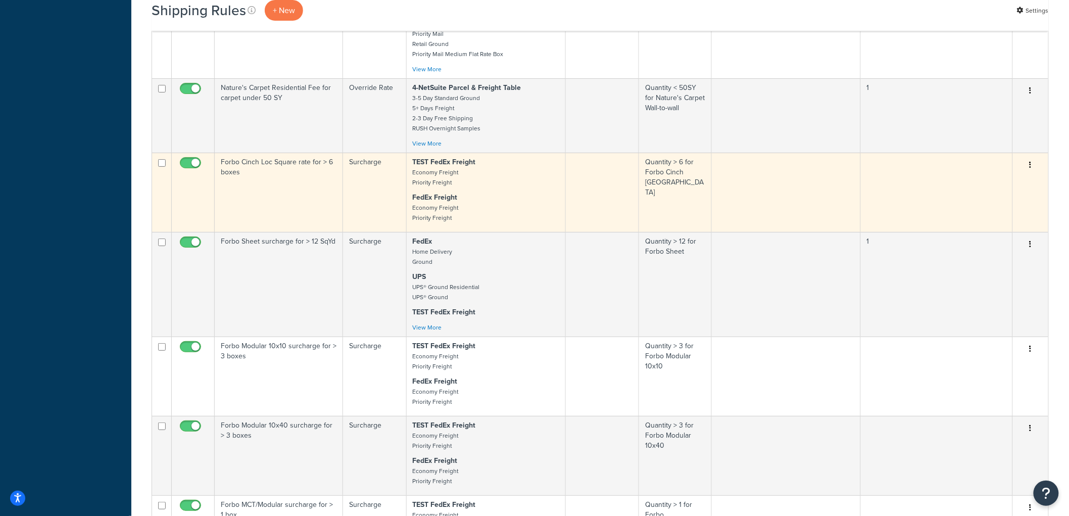
click at [282, 222] on td "Forbo Cinch Loc Square rate for > 6 boxes" at bounding box center [279, 192] width 128 height 79
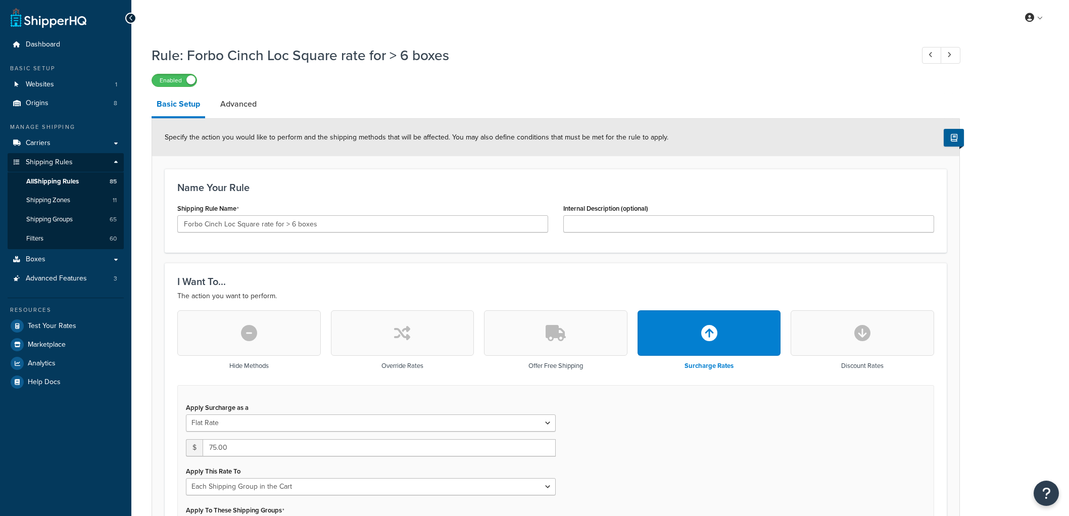
select select "SHIPPING_GROUP"
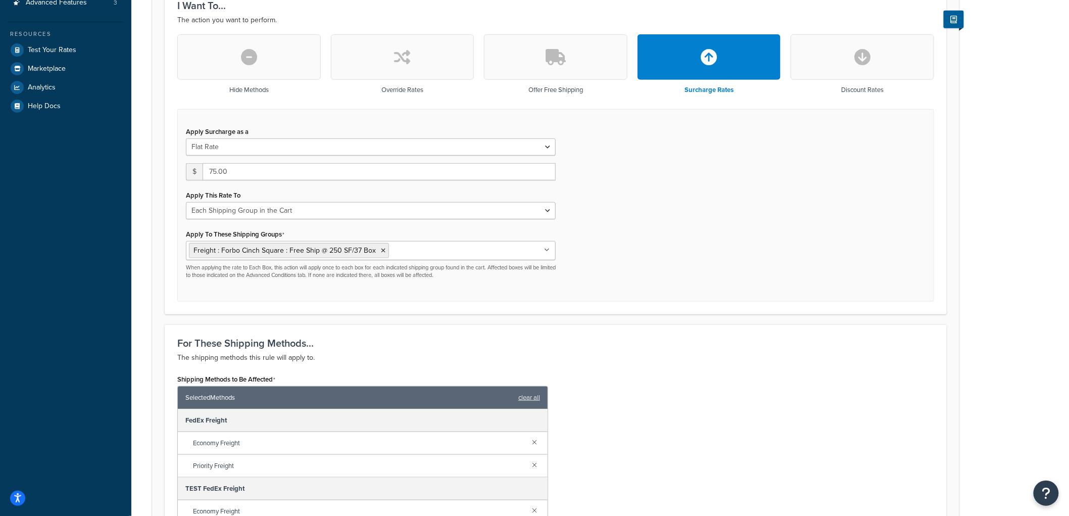
scroll to position [280, 0]
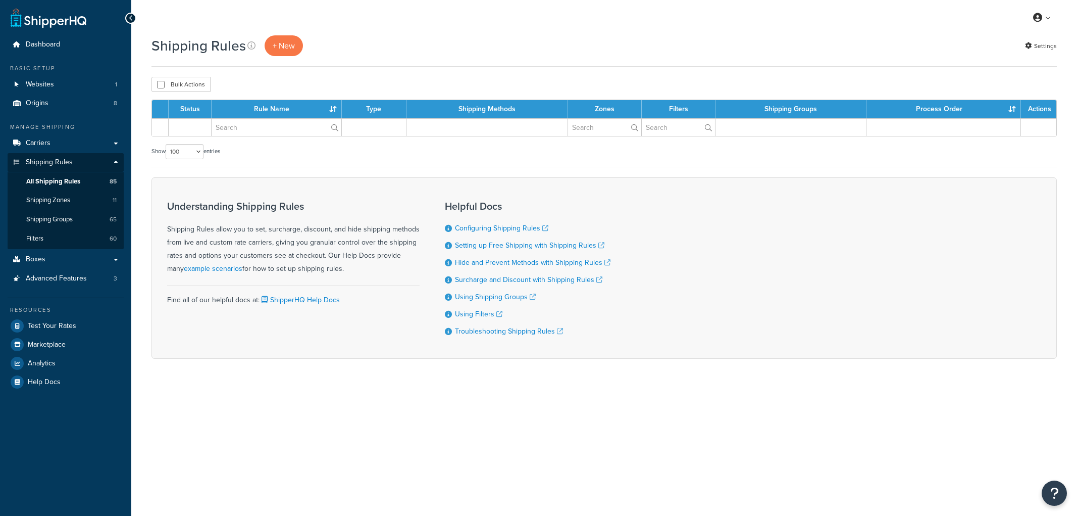
select select "100"
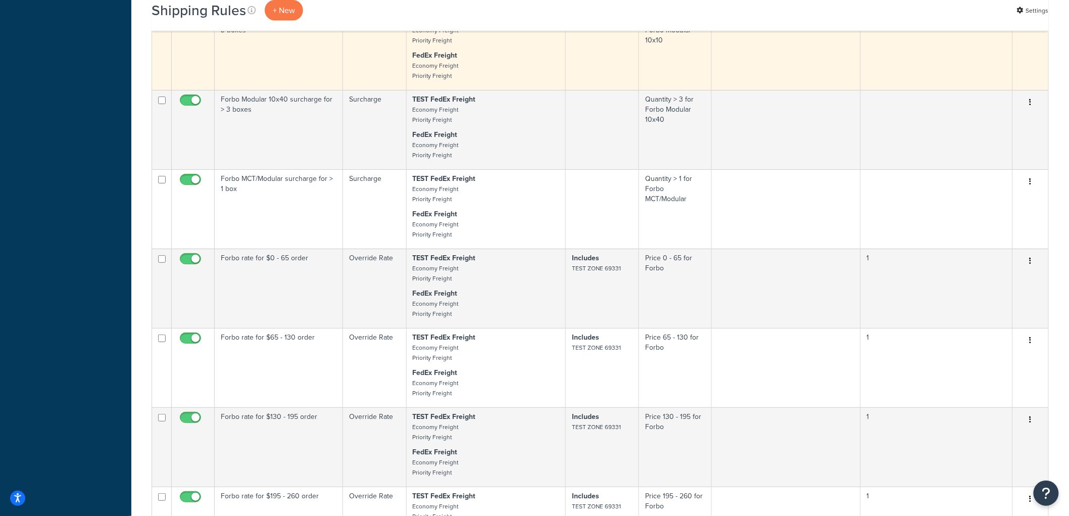
scroll to position [5252, 0]
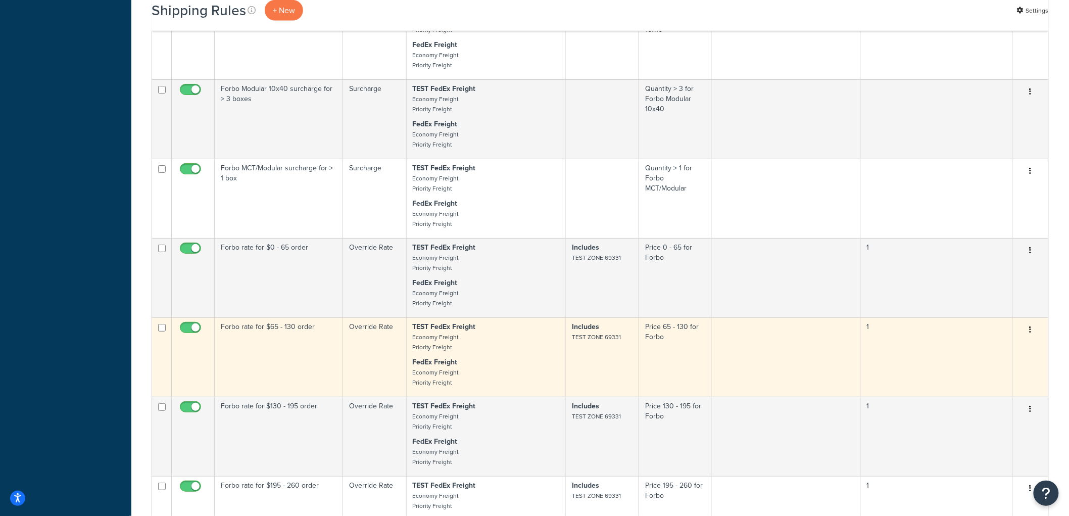
click at [265, 384] on td "Forbo rate for $65 - 130 order" at bounding box center [279, 356] width 128 height 79
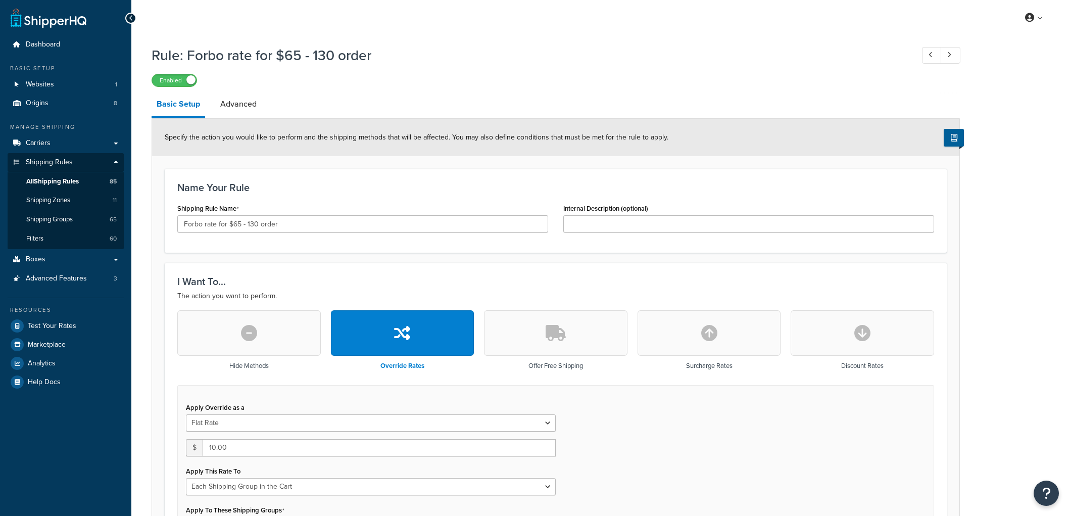
select select "SHIPPING_GROUP"
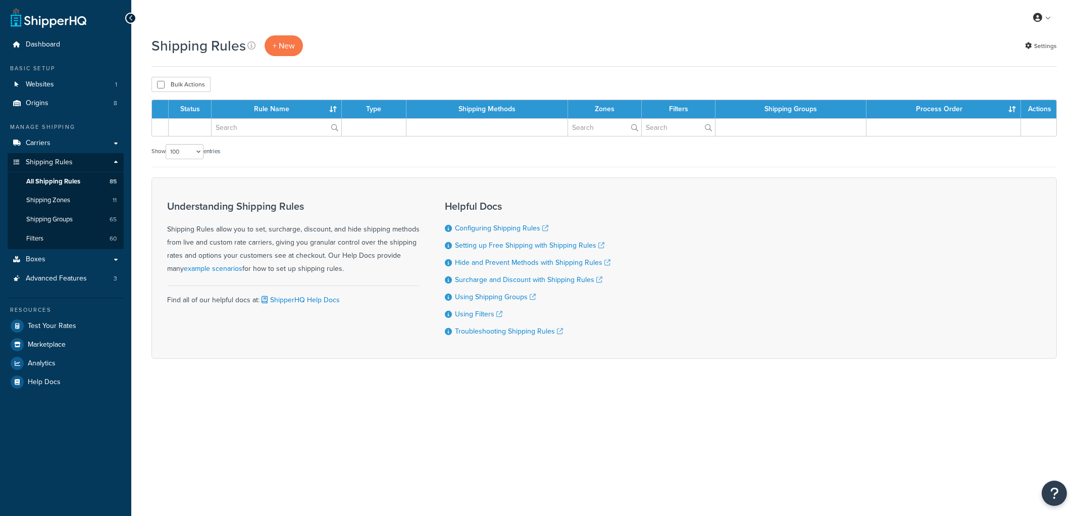
select select "100"
